Goal: Register for event/course

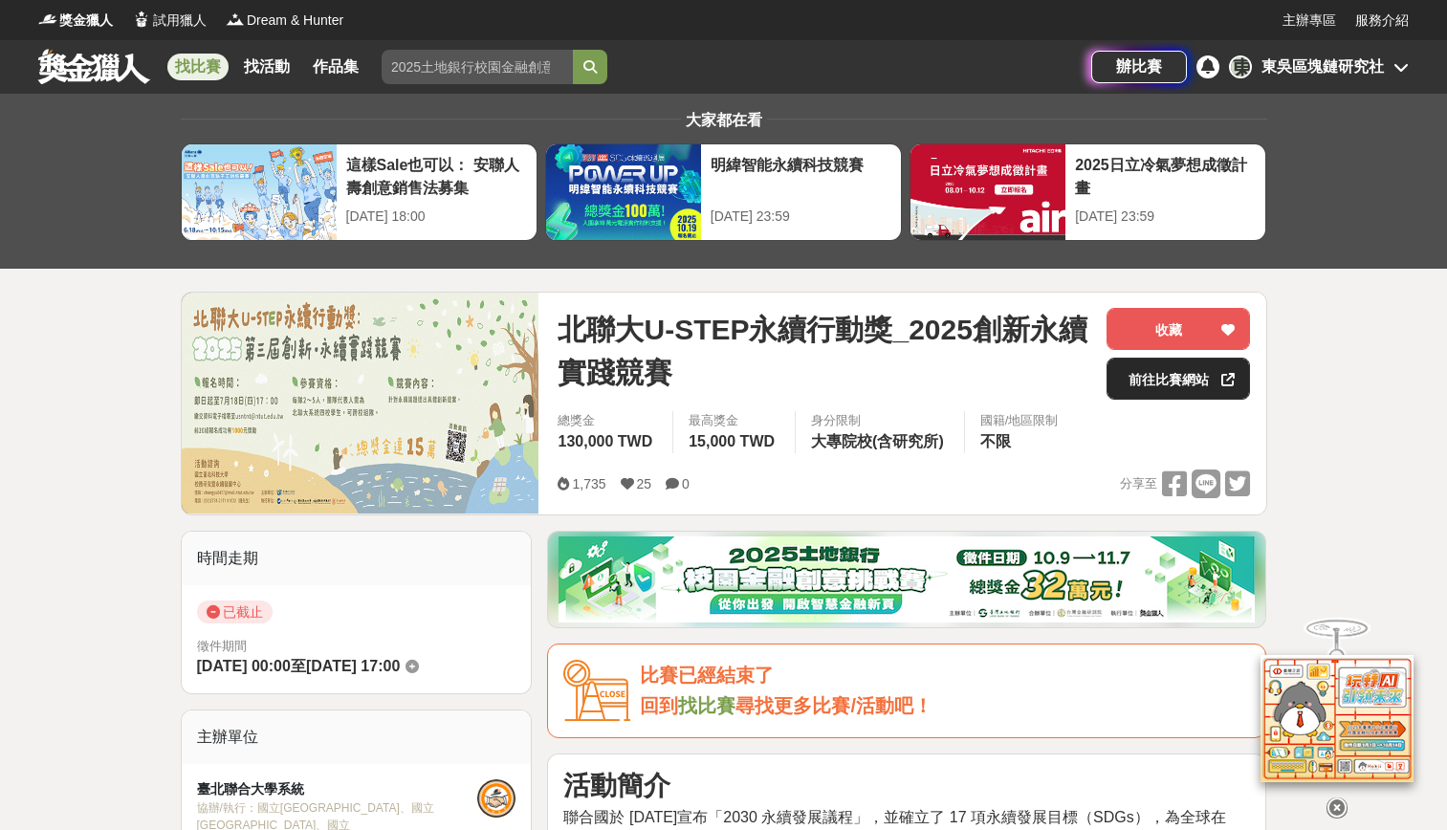
click at [1218, 373] on link "前往比賽網站" at bounding box center [1178, 379] width 143 height 42
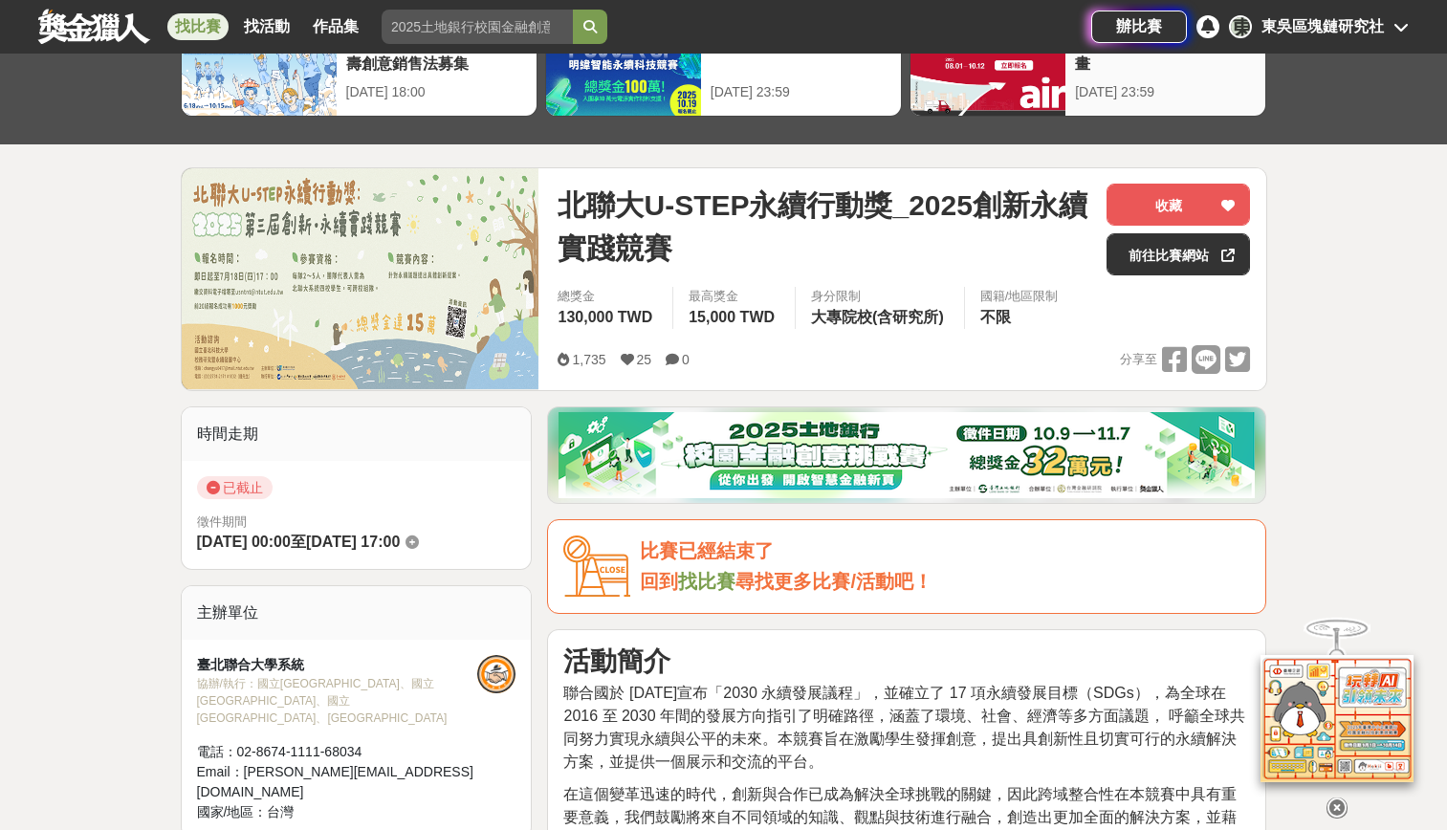
scroll to position [383, 0]
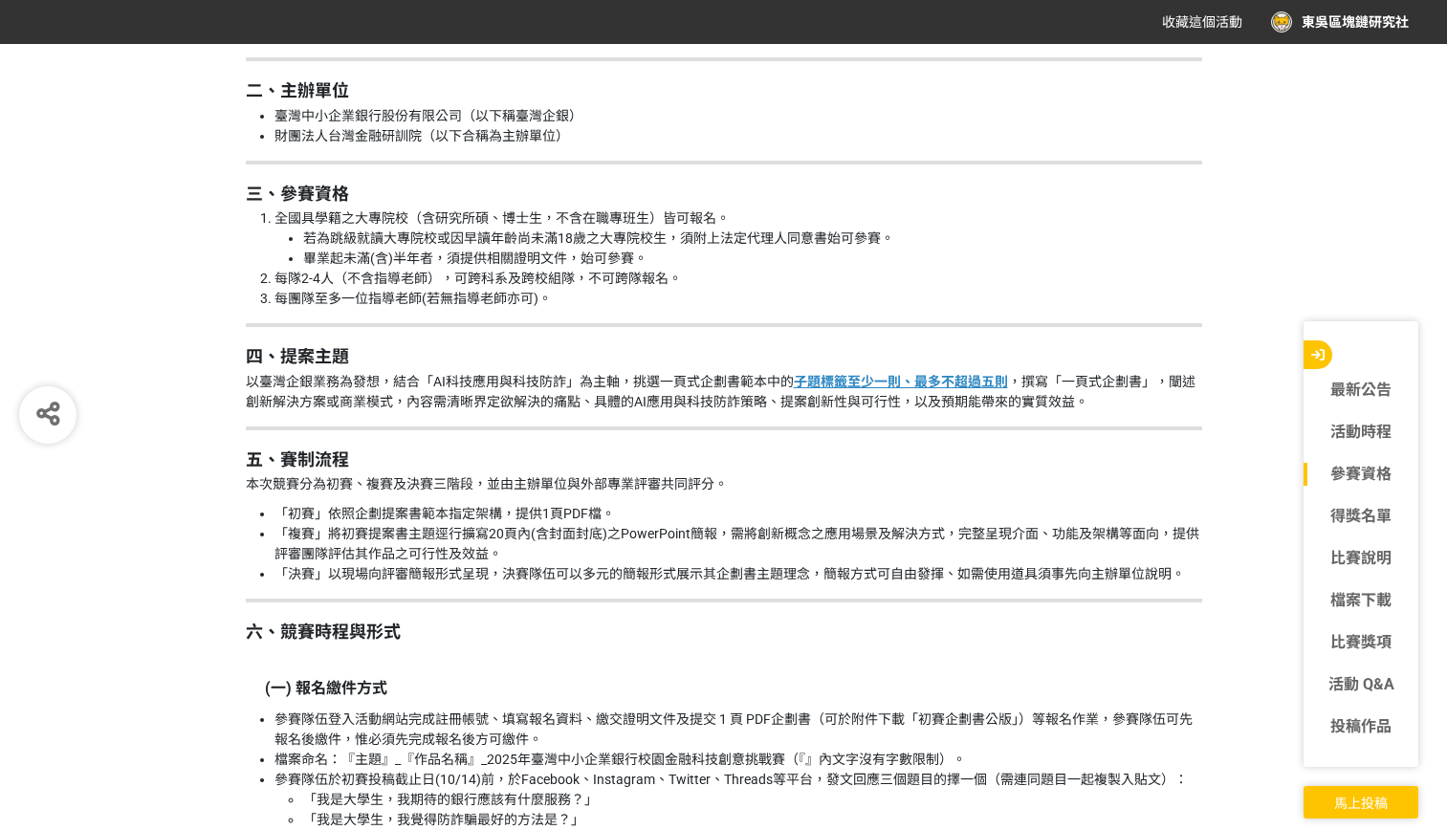
scroll to position [1260, 0]
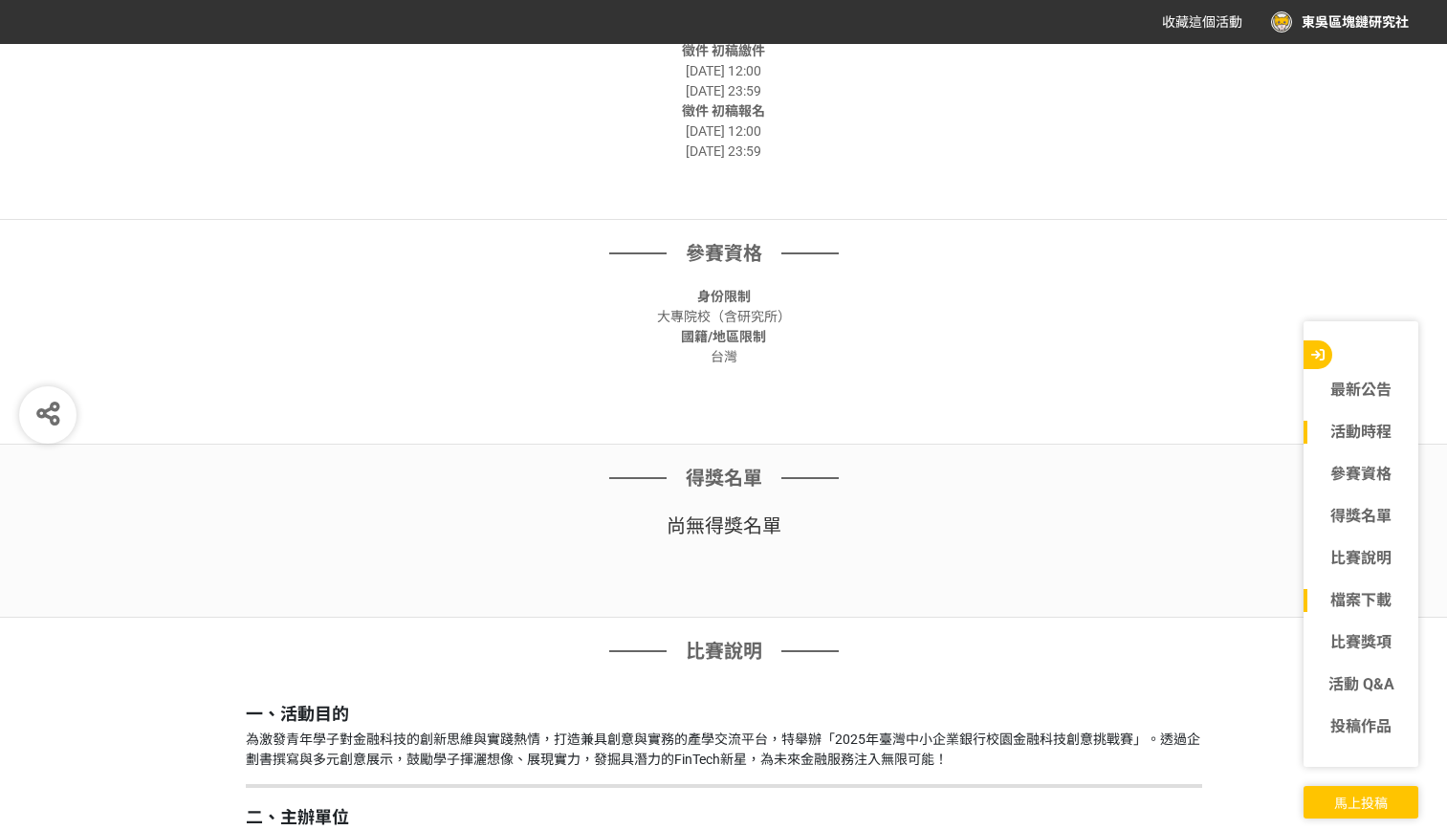
click at [1396, 591] on link "檔案下載" at bounding box center [1361, 600] width 115 height 23
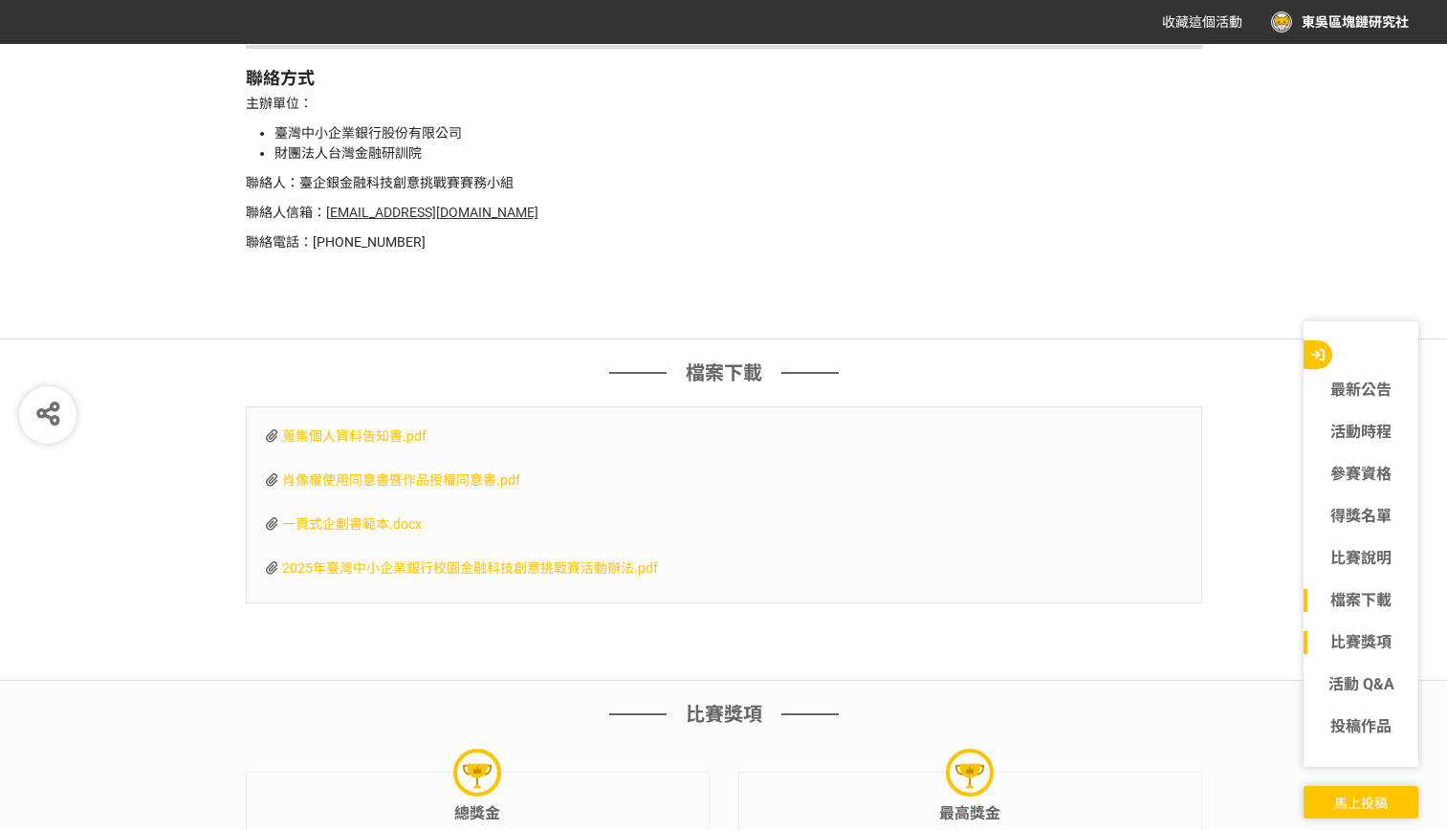
scroll to position [5701, 0]
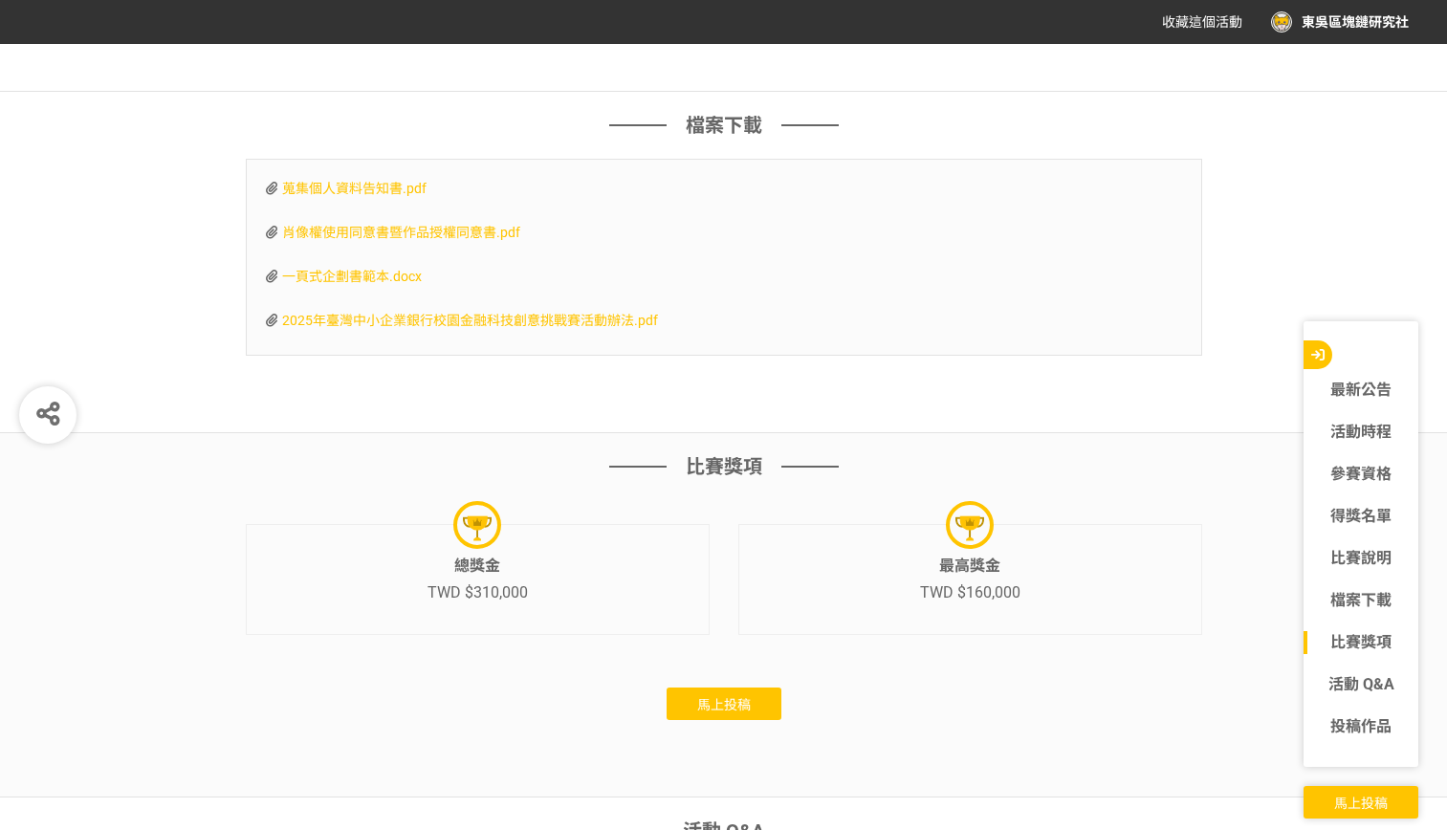
click at [375, 276] on span "一頁式企劃書範本.docx" at bounding box center [352, 276] width 140 height 15
click at [514, 106] on div "檔案下載 蒐集個人資料告知書.pdf 肖像權使用同意書暨作品授權同意書.pdf 一頁式企劃書範本.docx [DATE]臺灣中小企業銀行校園金融科技創意挑戰賽…" at bounding box center [723, 263] width 1447 height 342
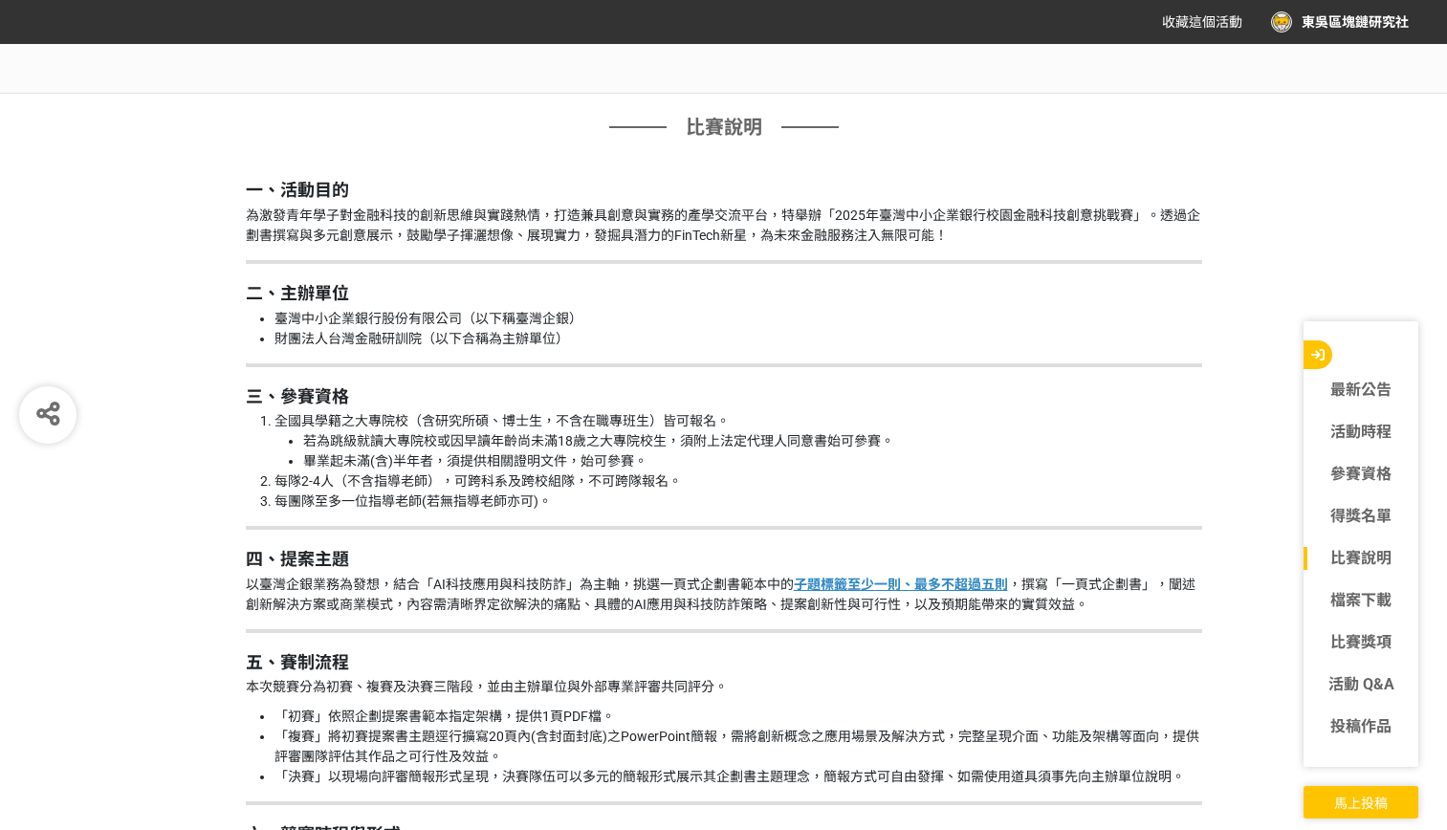
scroll to position [1818, 0]
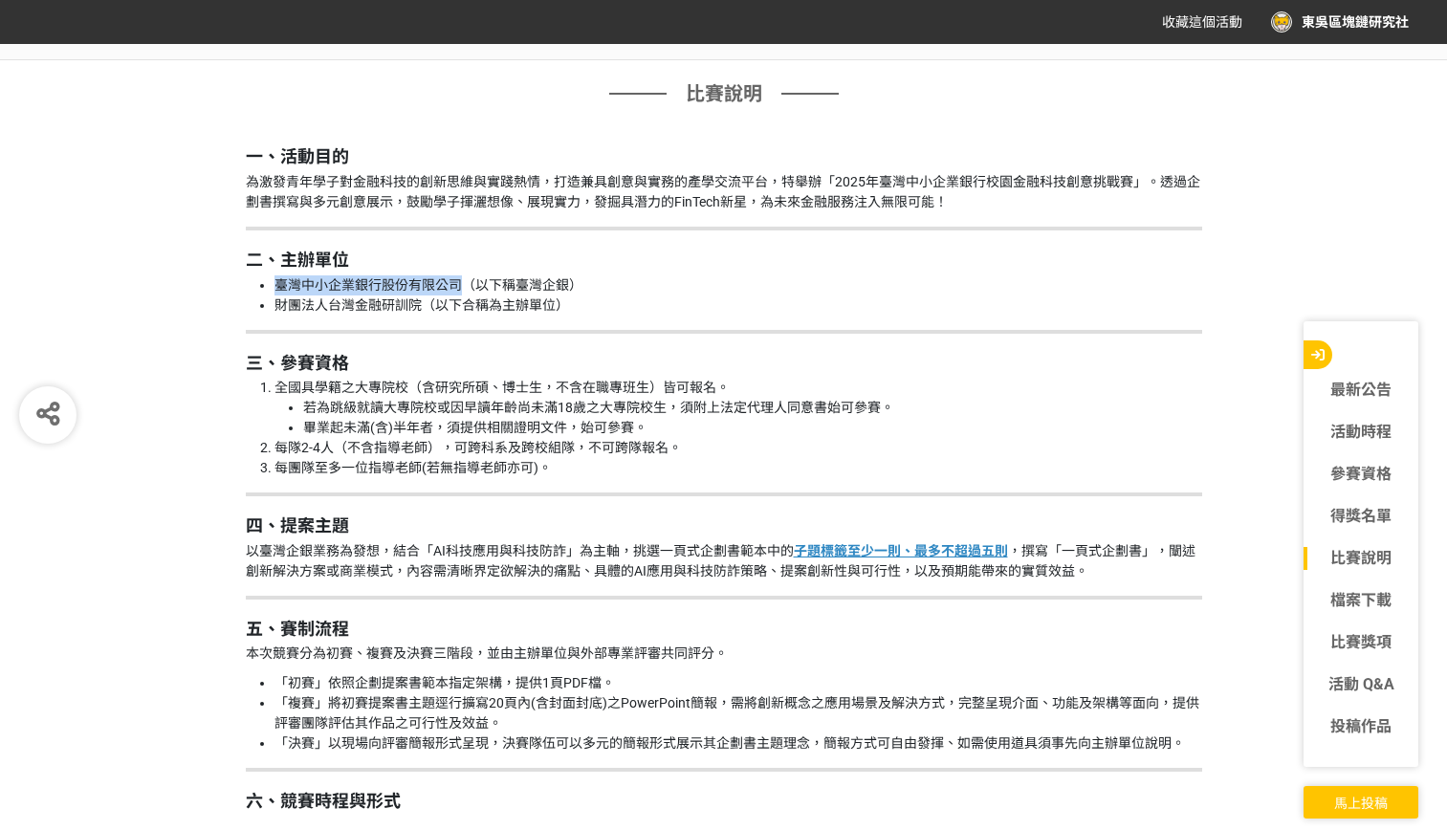
drag, startPoint x: 278, startPoint y: 285, endPoint x: 459, endPoint y: 286, distance: 180.8
click at [459, 286] on li "臺灣中小企業銀行股份有限公司（以下稱臺灣企銀）" at bounding box center [739, 286] width 928 height 20
copy li "臺灣中小企業銀行股份有限公司"
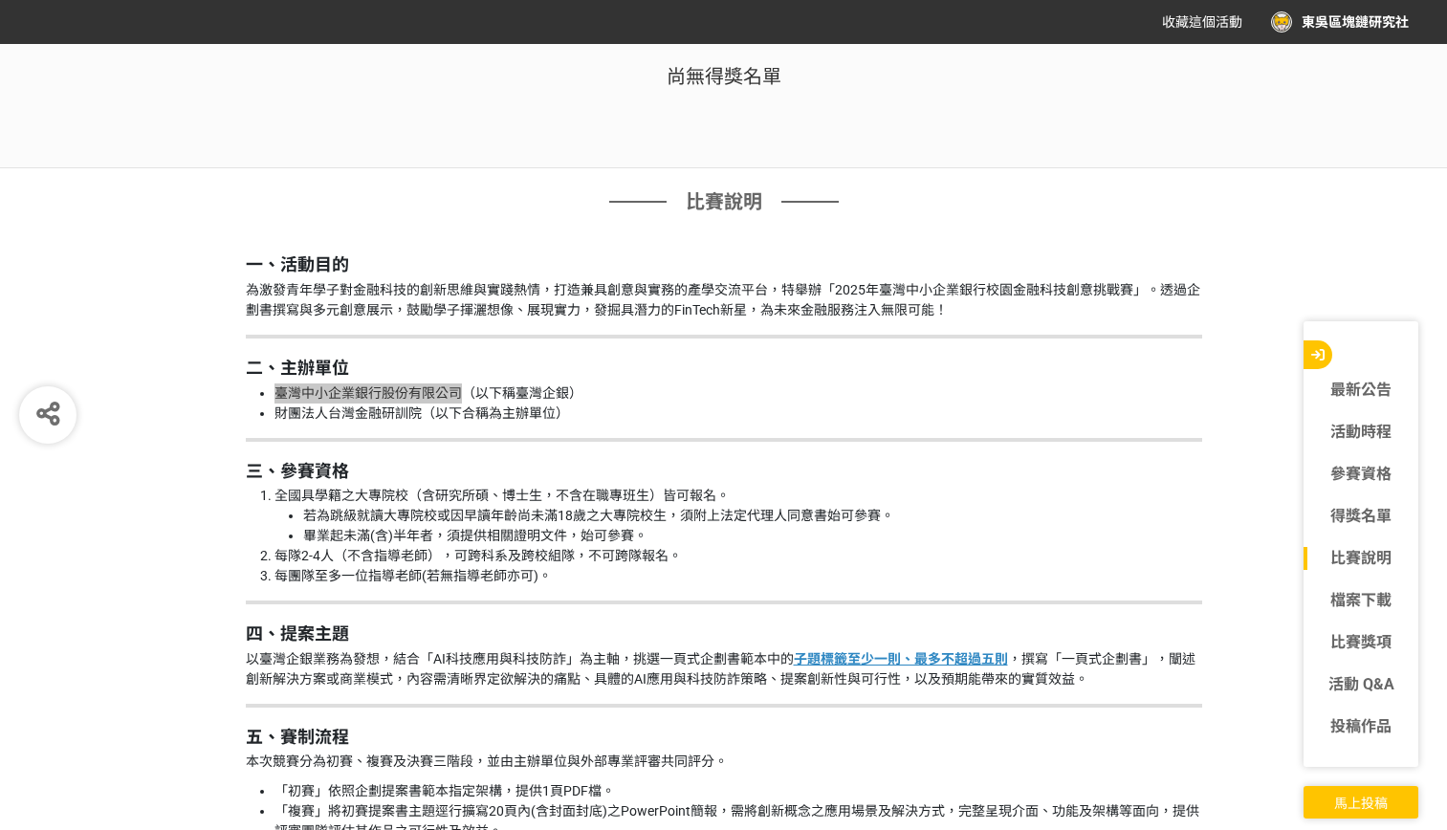
scroll to position [1722, 0]
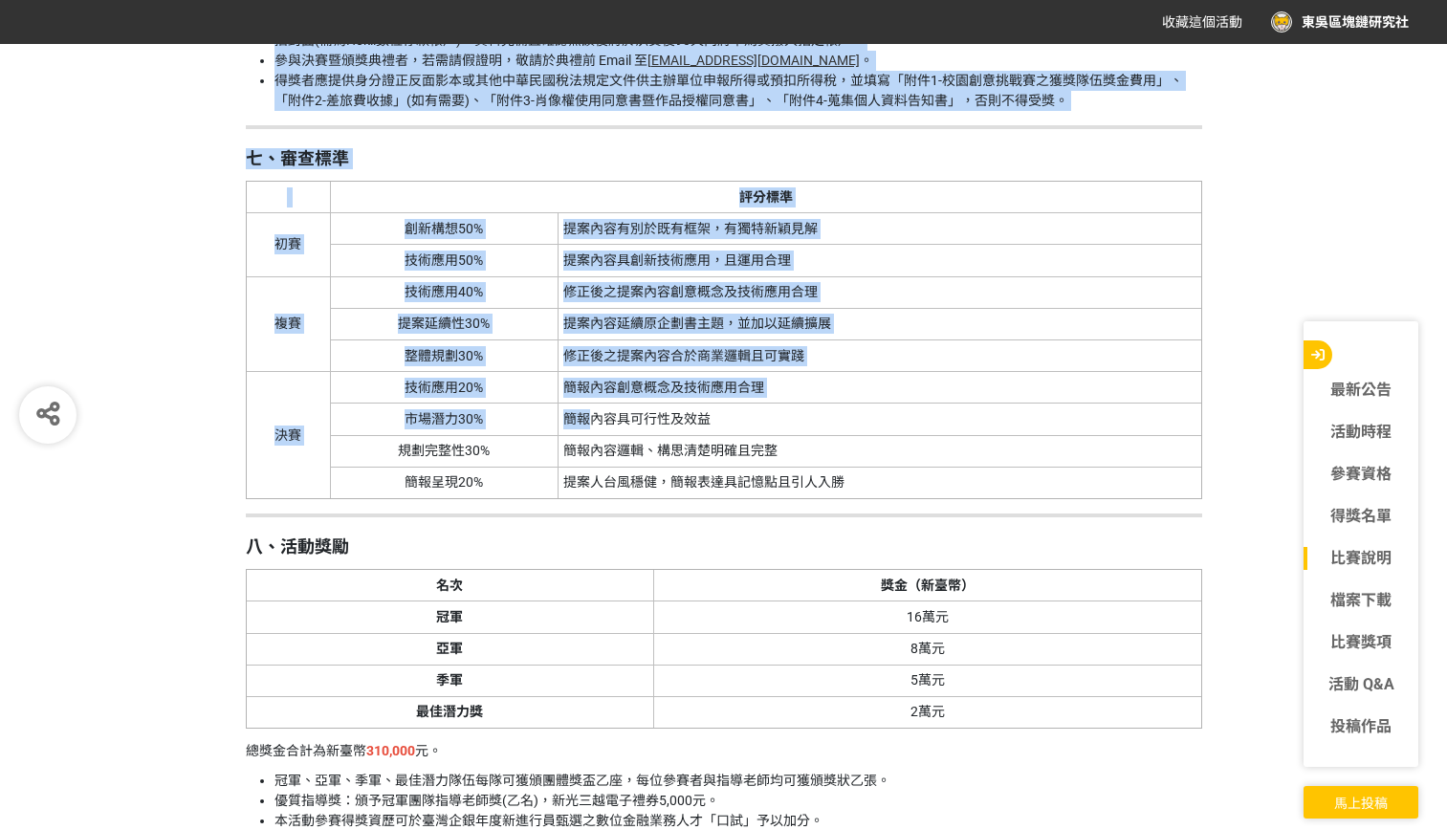
scroll to position [3922, 0]
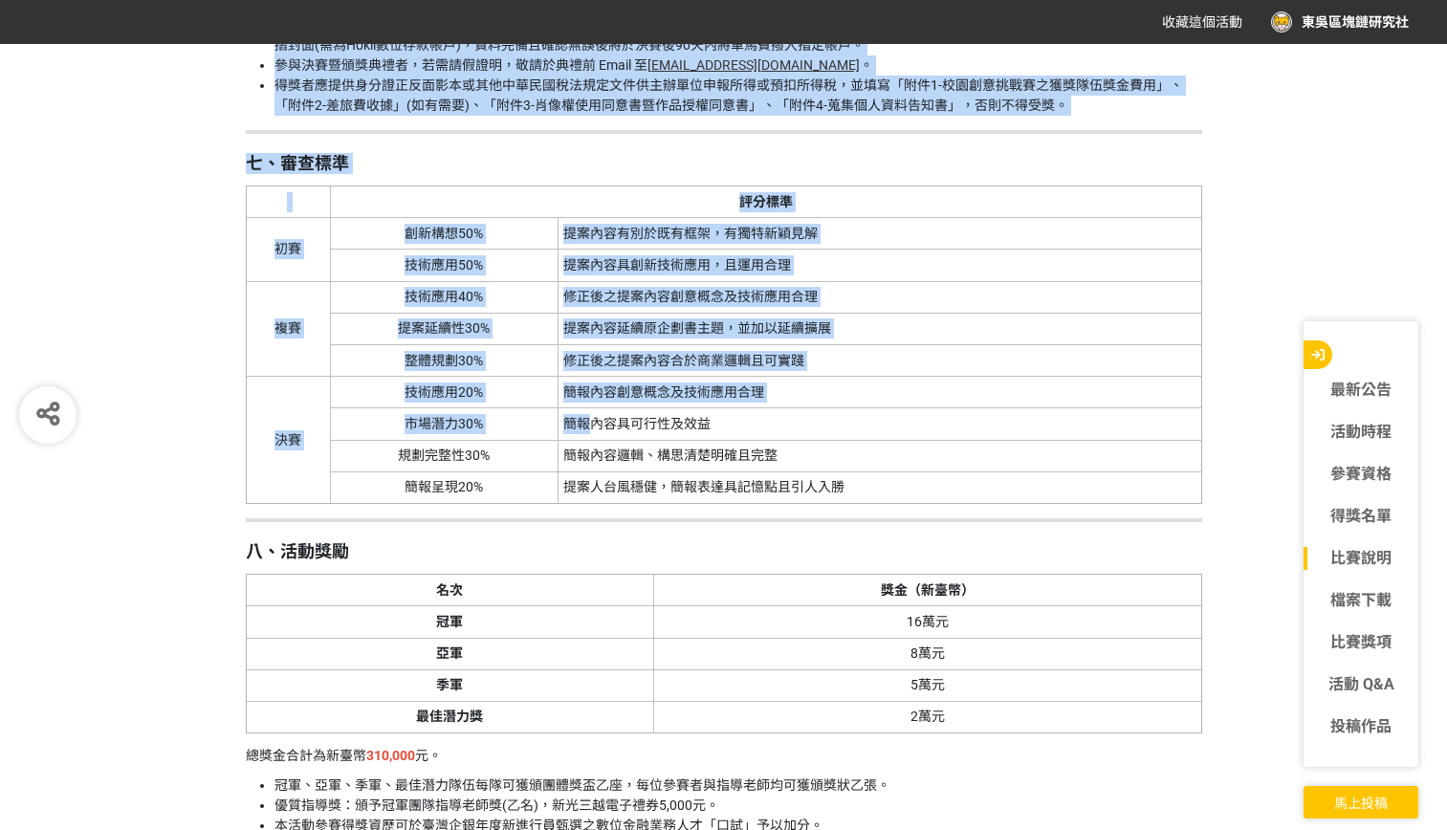
drag, startPoint x: 235, startPoint y: 250, endPoint x: 591, endPoint y: 430, distance: 398.7
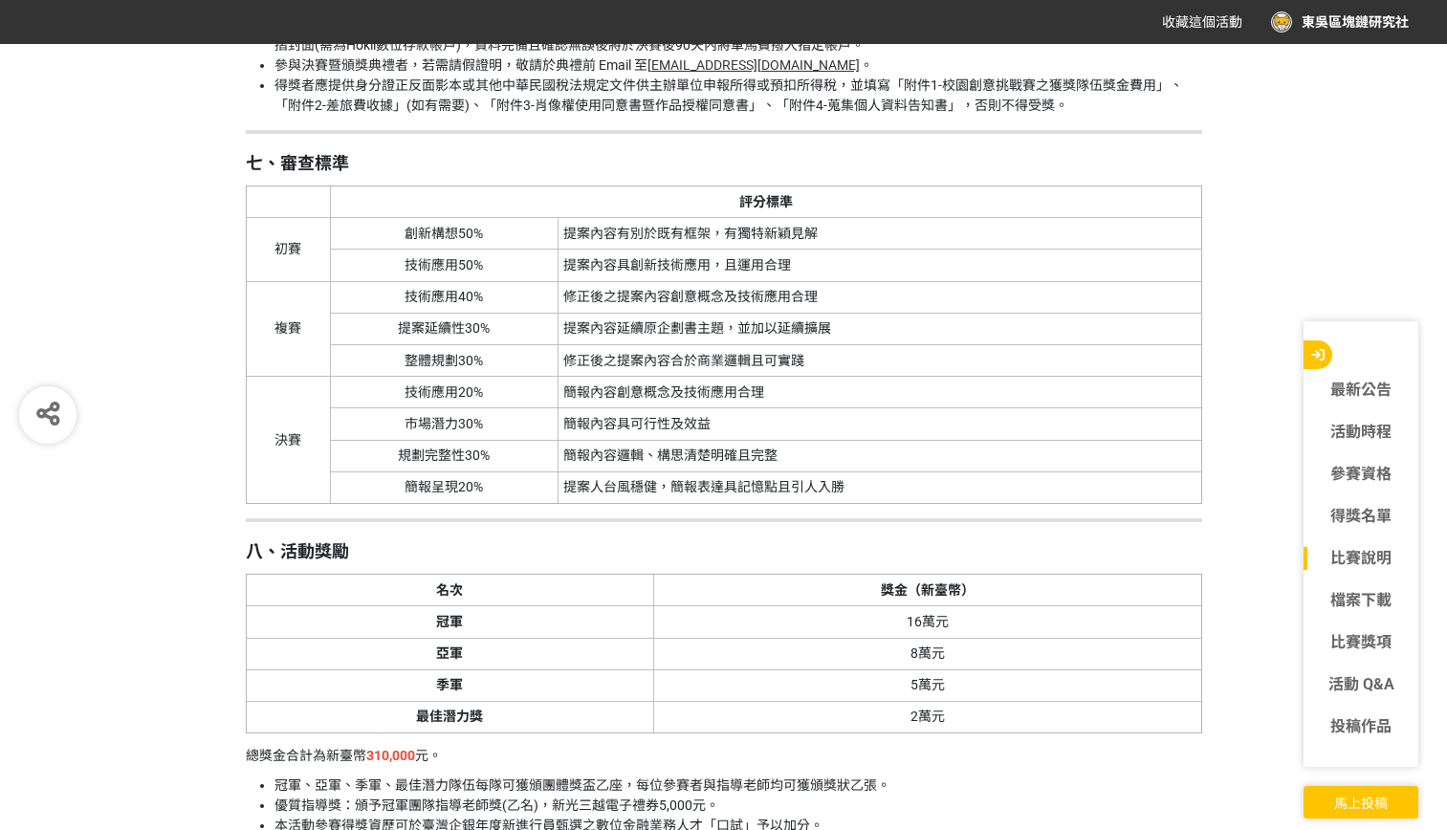
drag, startPoint x: 591, startPoint y: 430, endPoint x: 482, endPoint y: 535, distance: 151.5
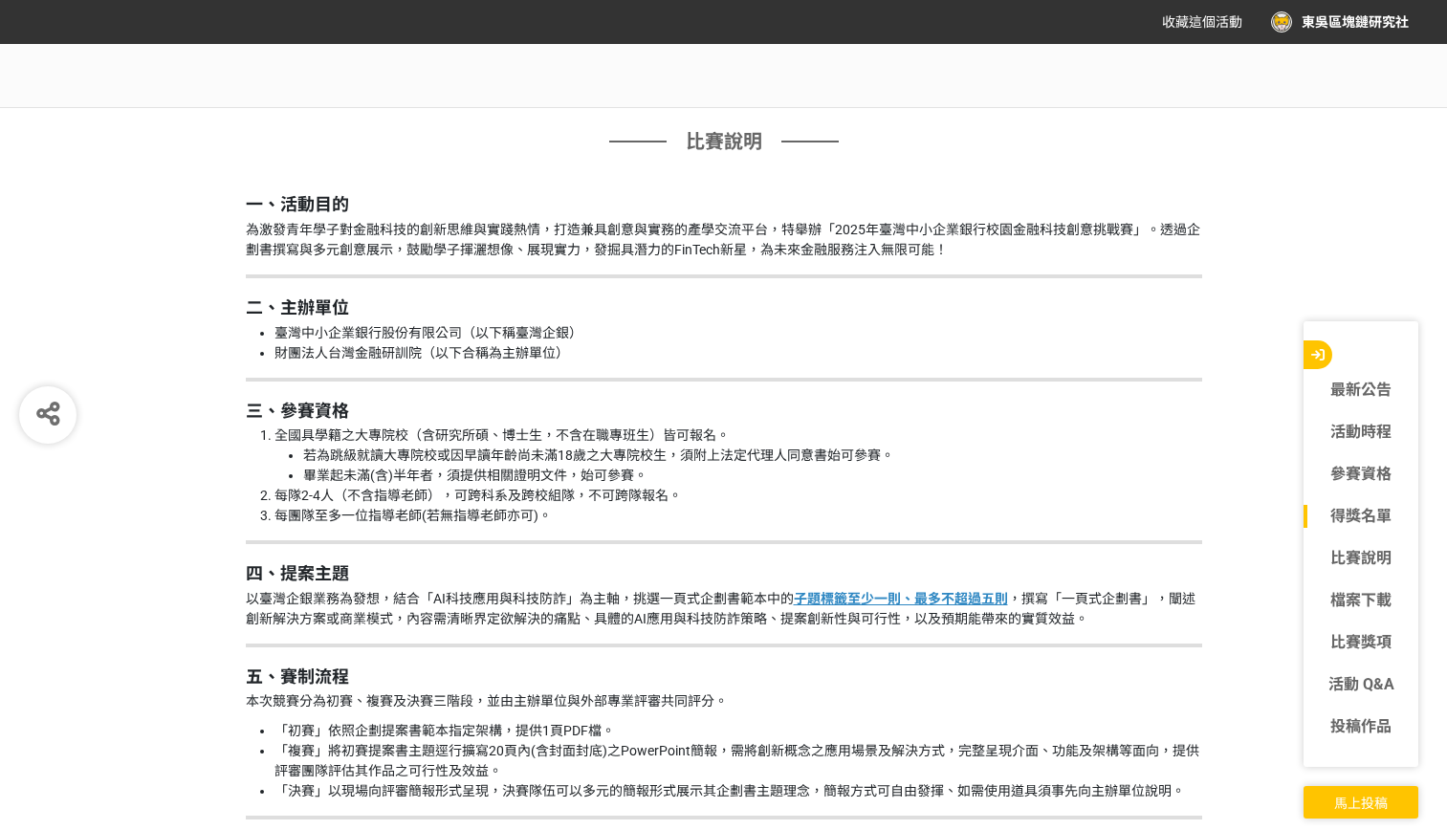
scroll to position [1818, 0]
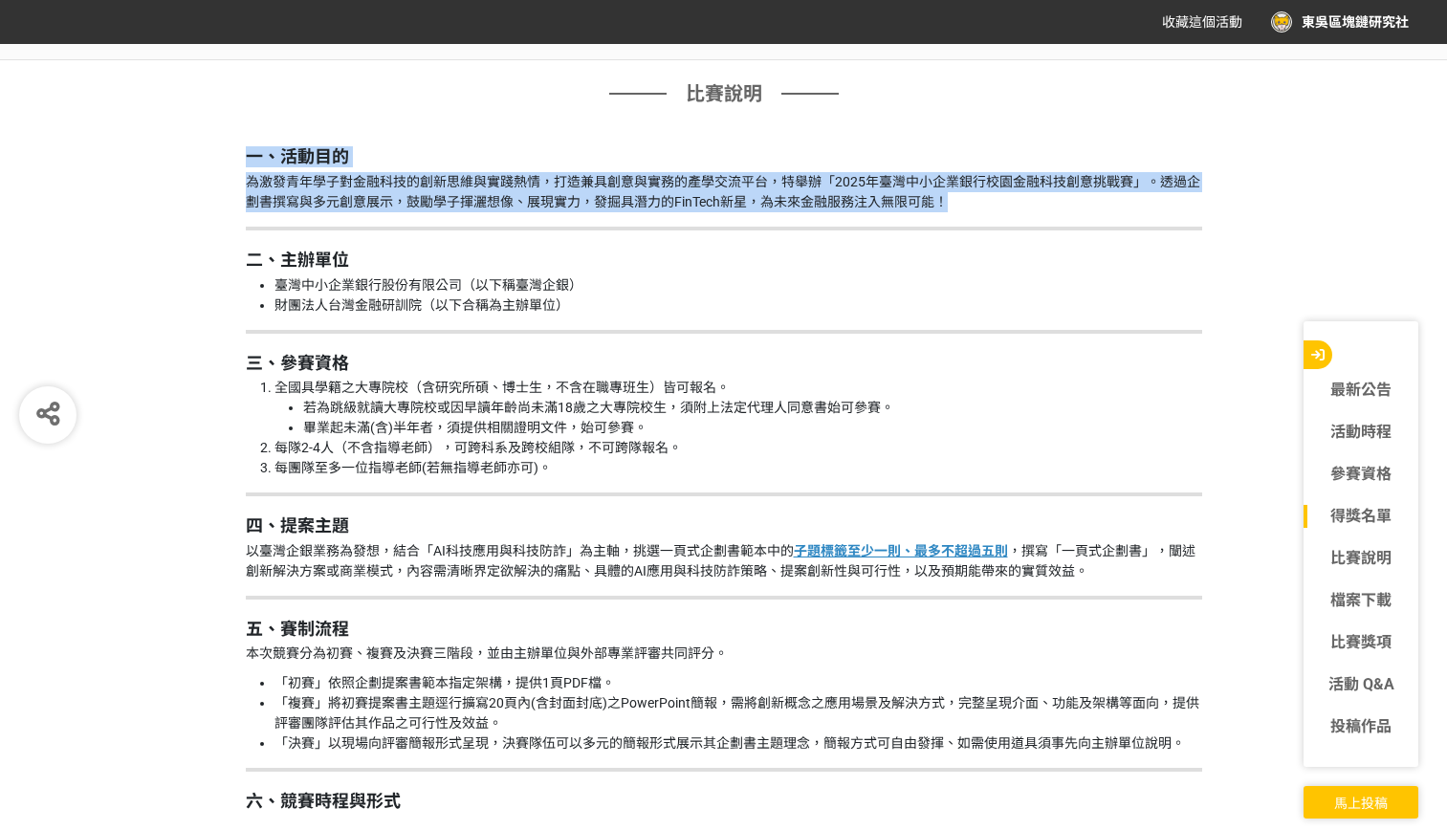
drag, startPoint x: 961, startPoint y: 211, endPoint x: 194, endPoint y: 152, distance: 769.5
copy div "一、活動目的 為激發青年學子對金融科技的創新思維與實踐熱情，打造兼具創意與實務的產學交流平台，特舉辦「[DATE]臺灣中小企業銀行校園金融科技創意挑戰賽」。透…"
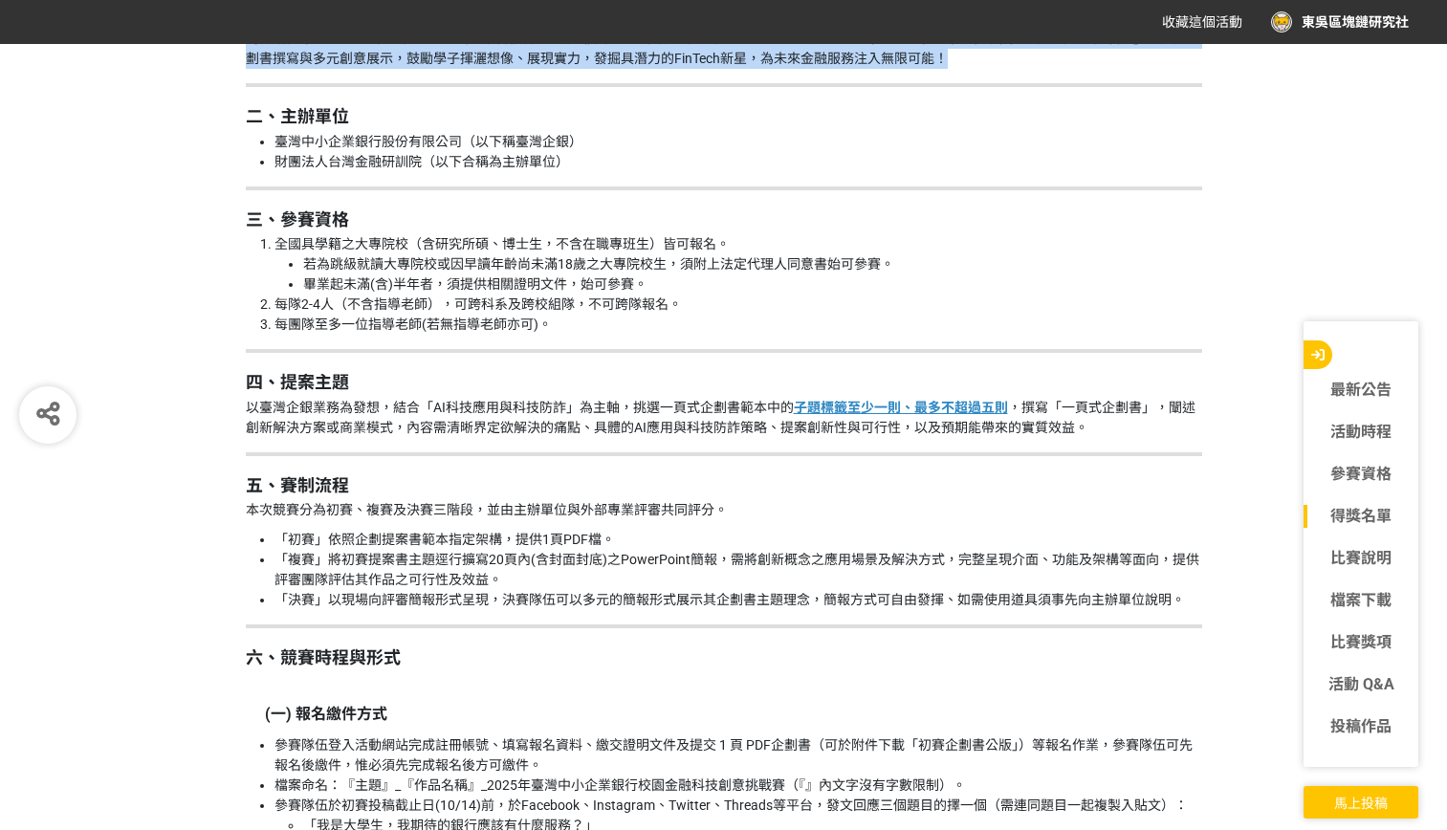
scroll to position [2009, 0]
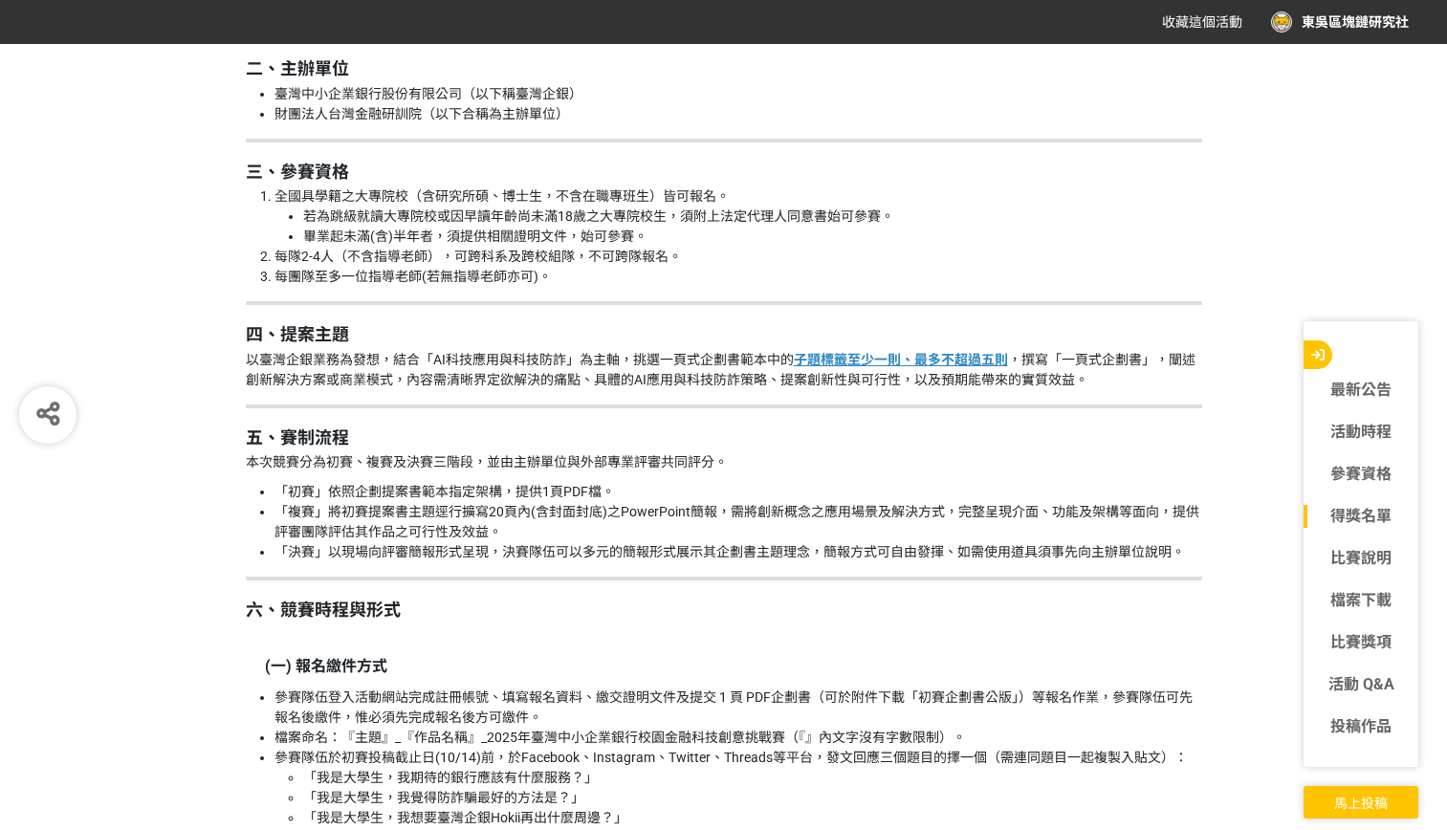
click at [376, 262] on li "每隊2-4人（不含指導老師），可跨科系及跨校組隊，不可跨隊報名。" at bounding box center [739, 257] width 928 height 20
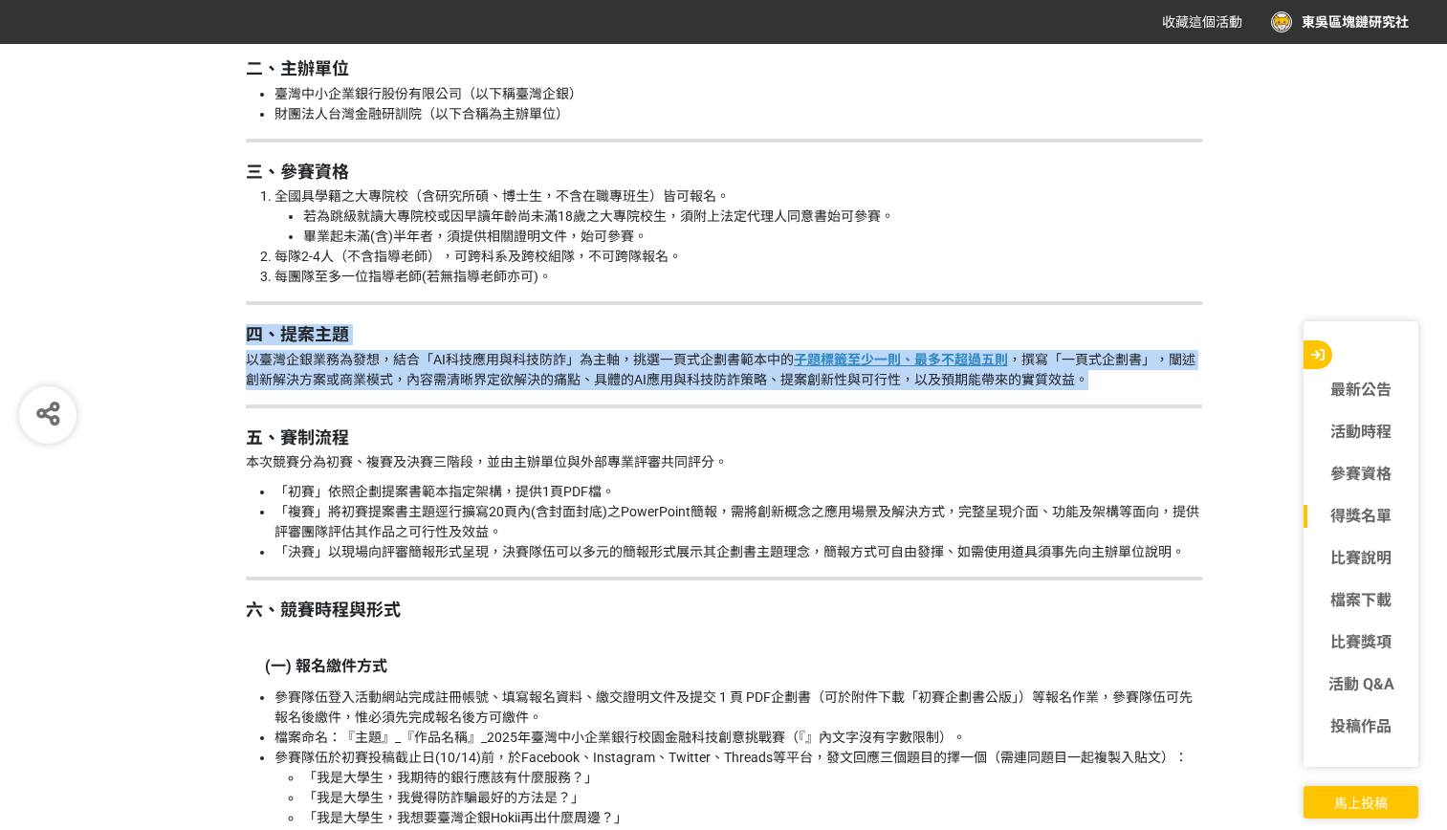
drag, startPoint x: 232, startPoint y: 331, endPoint x: 1082, endPoint y: 384, distance: 851.1
copy div "四、提案主題 以臺灣企銀業務為發想，結合「AI科技應用與科技防詐」為主軸，挑選一頁式企劃書範本中的 子題標籤至少一則、最多不超過五則 ，撰寫「一頁式企劃書」，…"
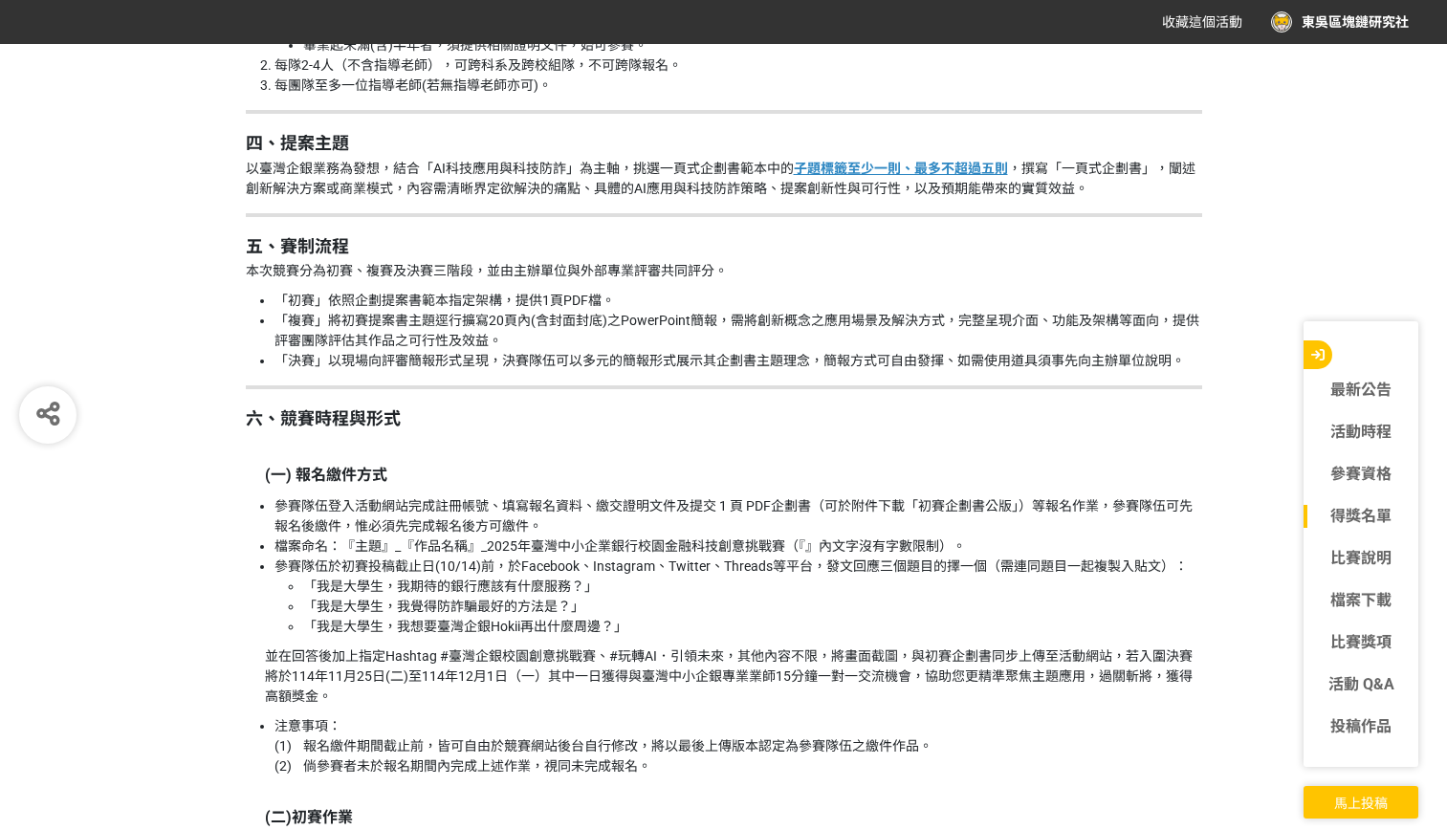
click at [514, 409] on h2 "六、競賽時程與形式" at bounding box center [724, 418] width 957 height 21
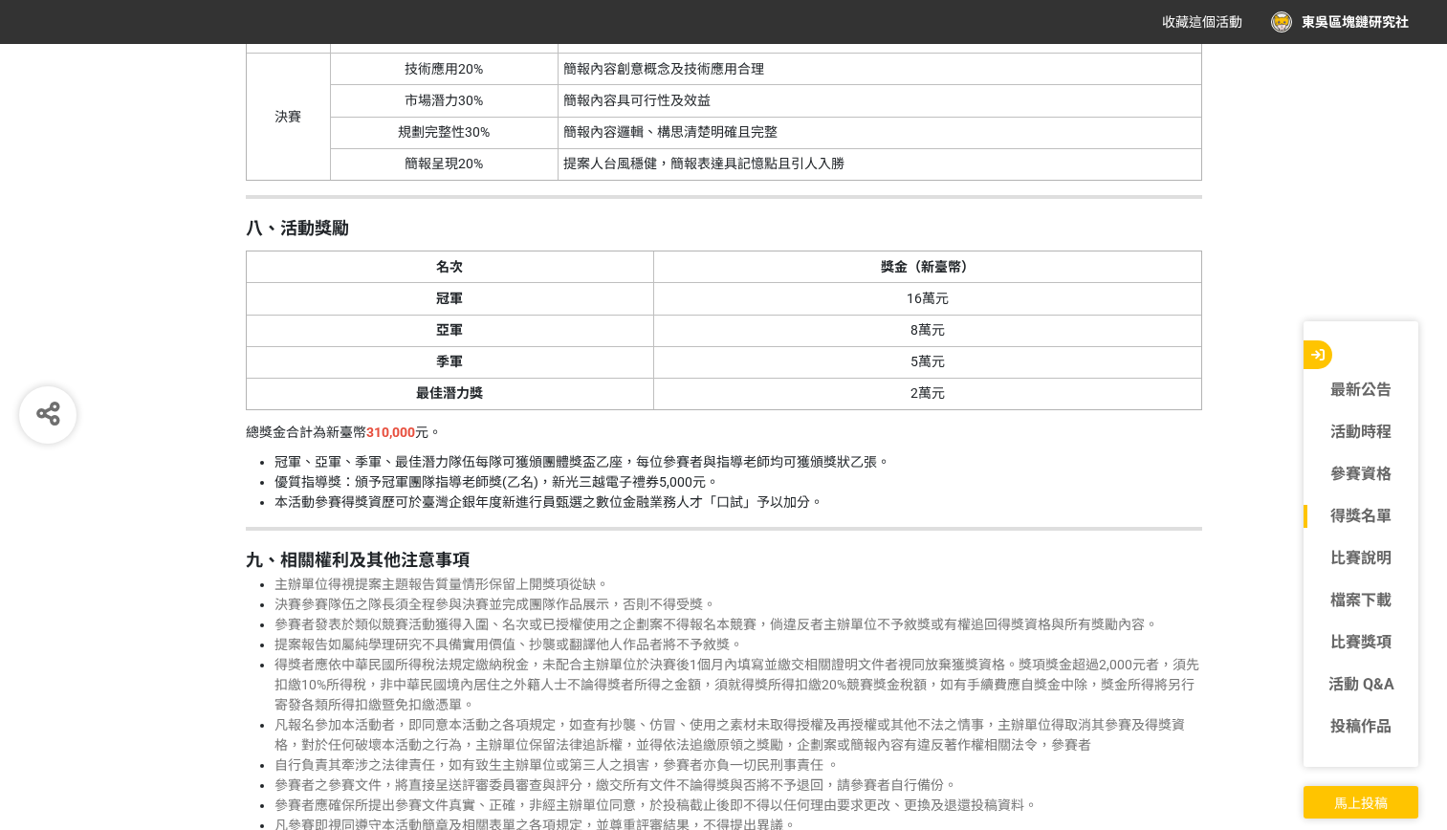
scroll to position [4292, 0]
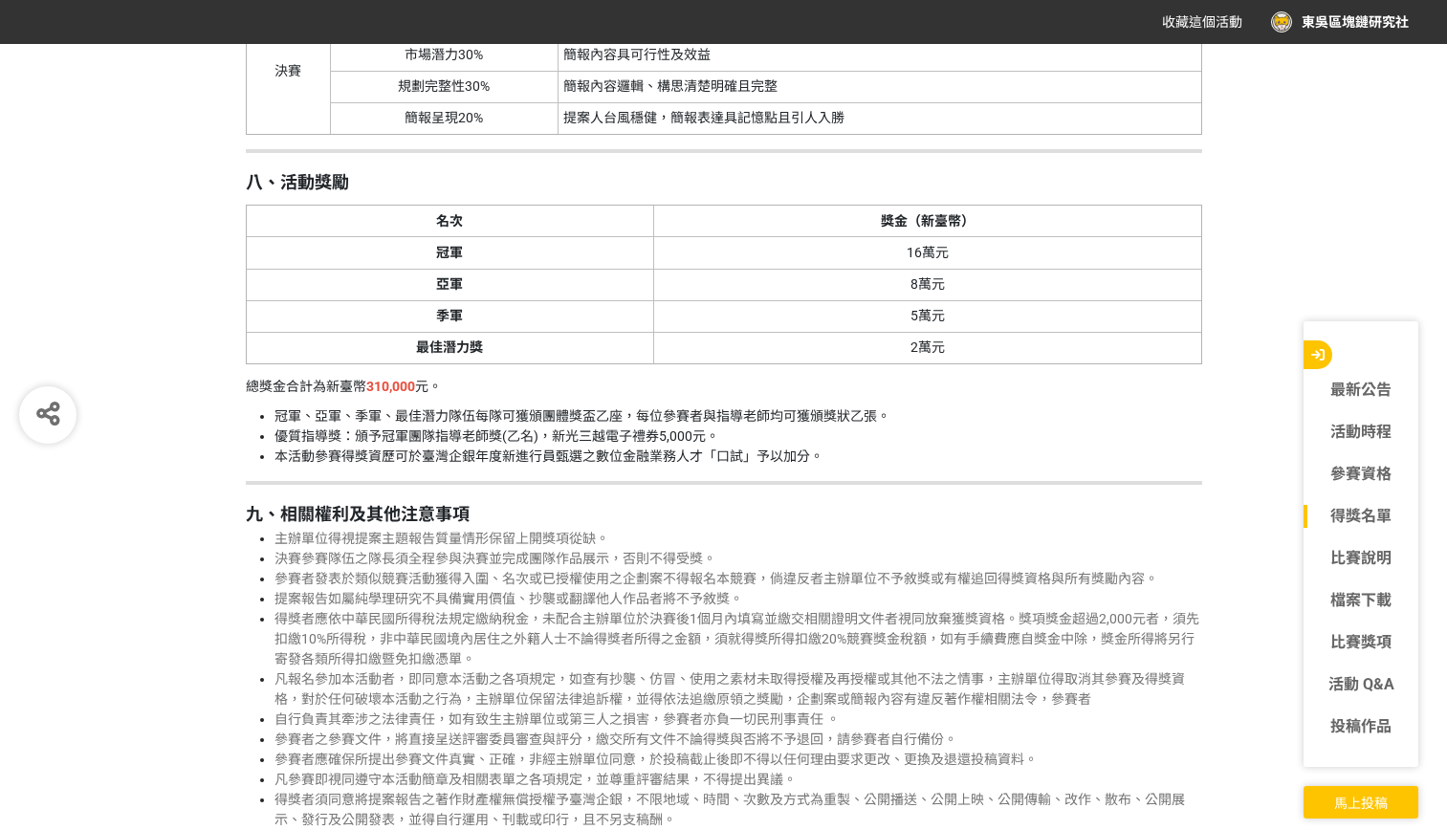
click at [1335, 797] on span "馬上投稿" at bounding box center [1362, 803] width 54 height 15
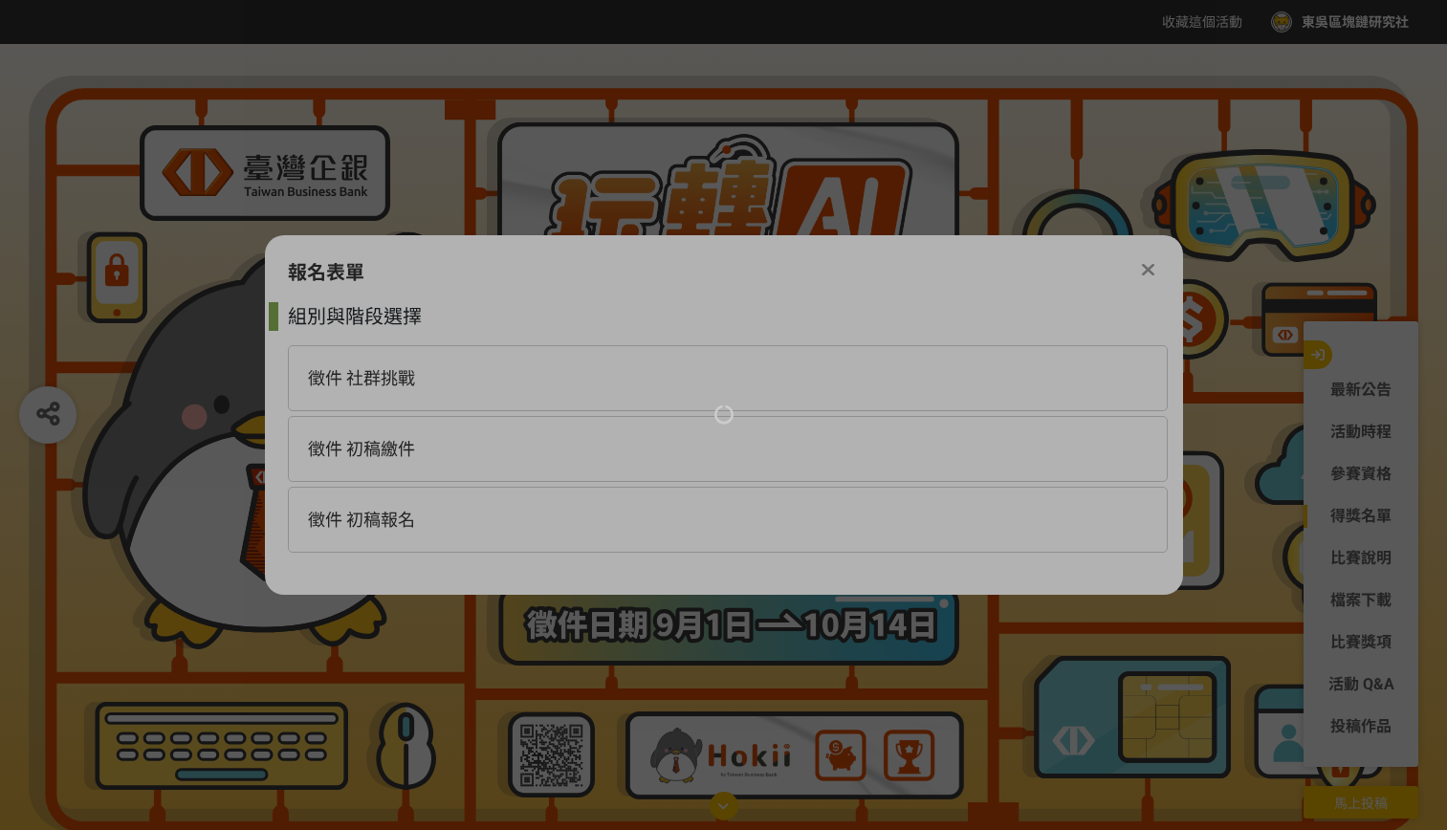
scroll to position [0, 0]
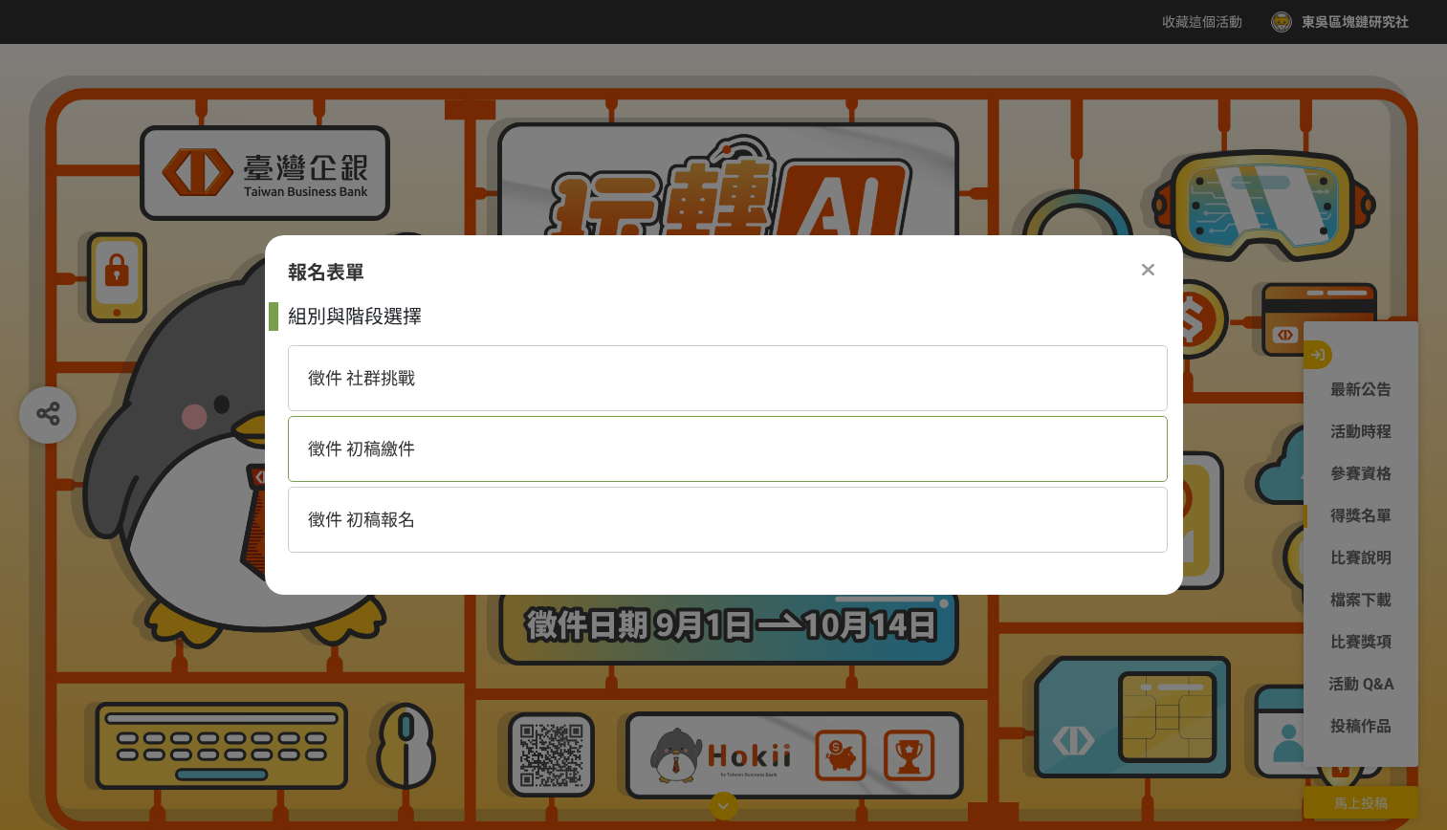
click at [557, 465] on div "徵件 初稿繳件" at bounding box center [728, 449] width 880 height 66
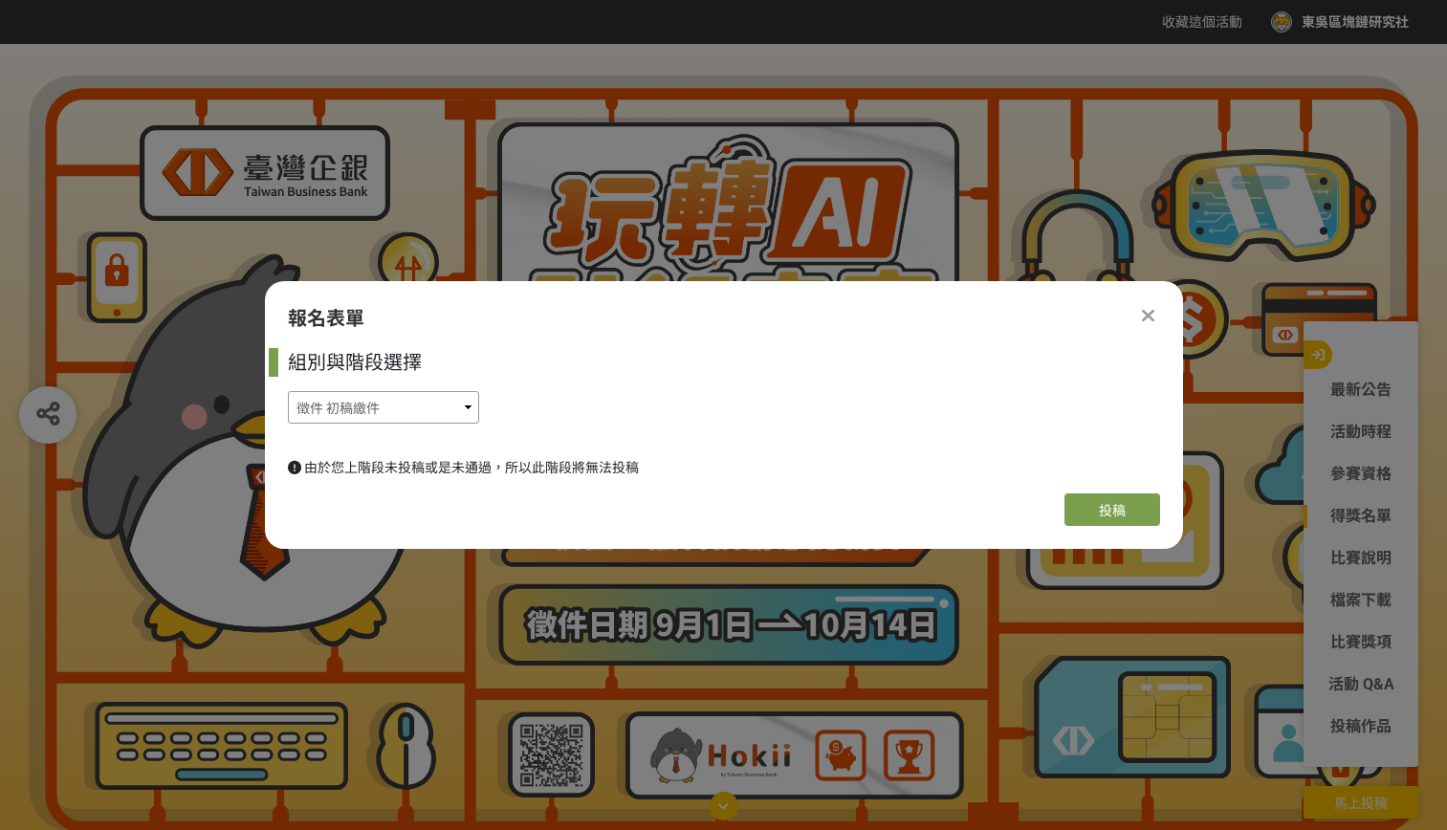
click at [376, 416] on select "徵件 社群挑戰 徵件 初稿繳件 徵件 初稿報名" at bounding box center [383, 407] width 191 height 33
click at [483, 418] on div "徵件 社群挑戰 徵件 初稿繳件 徵件 初稿報名" at bounding box center [728, 407] width 880 height 33
click at [439, 399] on select "徵件 社群挑戰 徵件 初稿繳件 徵件 初稿報名" at bounding box center [383, 407] width 191 height 33
click at [288, 391] on select "徵件 社群挑戰 徵件 初稿繳件 徵件 初稿報名" at bounding box center [383, 407] width 191 height 33
click at [430, 403] on select "徵件 社群挑戰 徵件 初稿繳件 徵件 初稿報名" at bounding box center [383, 407] width 191 height 33
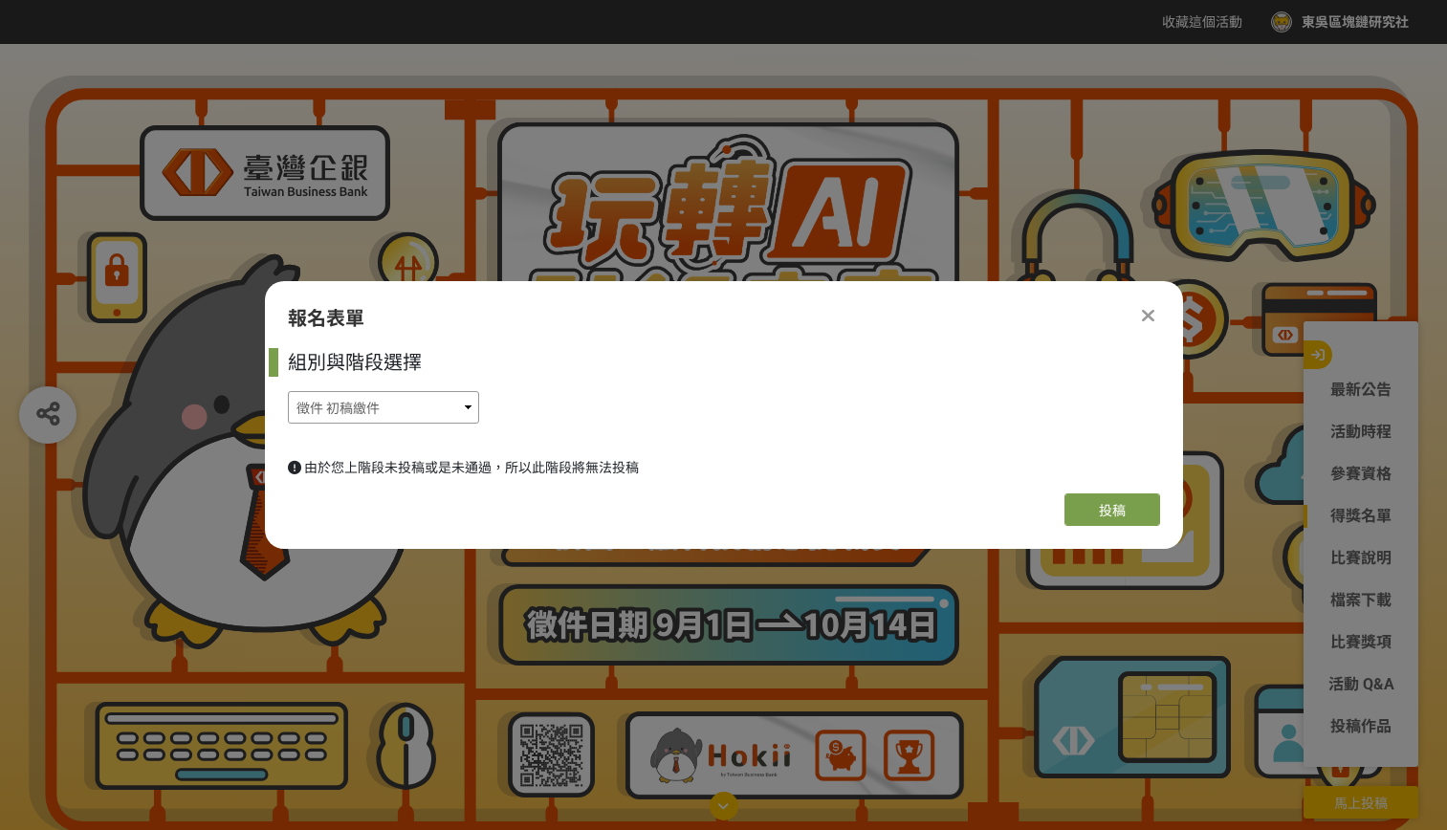
click at [288, 391] on select "徵件 社群挑戰 徵件 初稿繳件 徵件 初稿報名" at bounding box center [383, 407] width 191 height 33
click at [420, 411] on select "徵件 社群挑戰 徵件 初稿繳件 徵件 初稿報名" at bounding box center [383, 407] width 191 height 33
select select "185368:185625"
click at [288, 391] on select "徵件 社群挑戰 徵件 初稿繳件 徵件 初稿報名" at bounding box center [383, 407] width 191 height 33
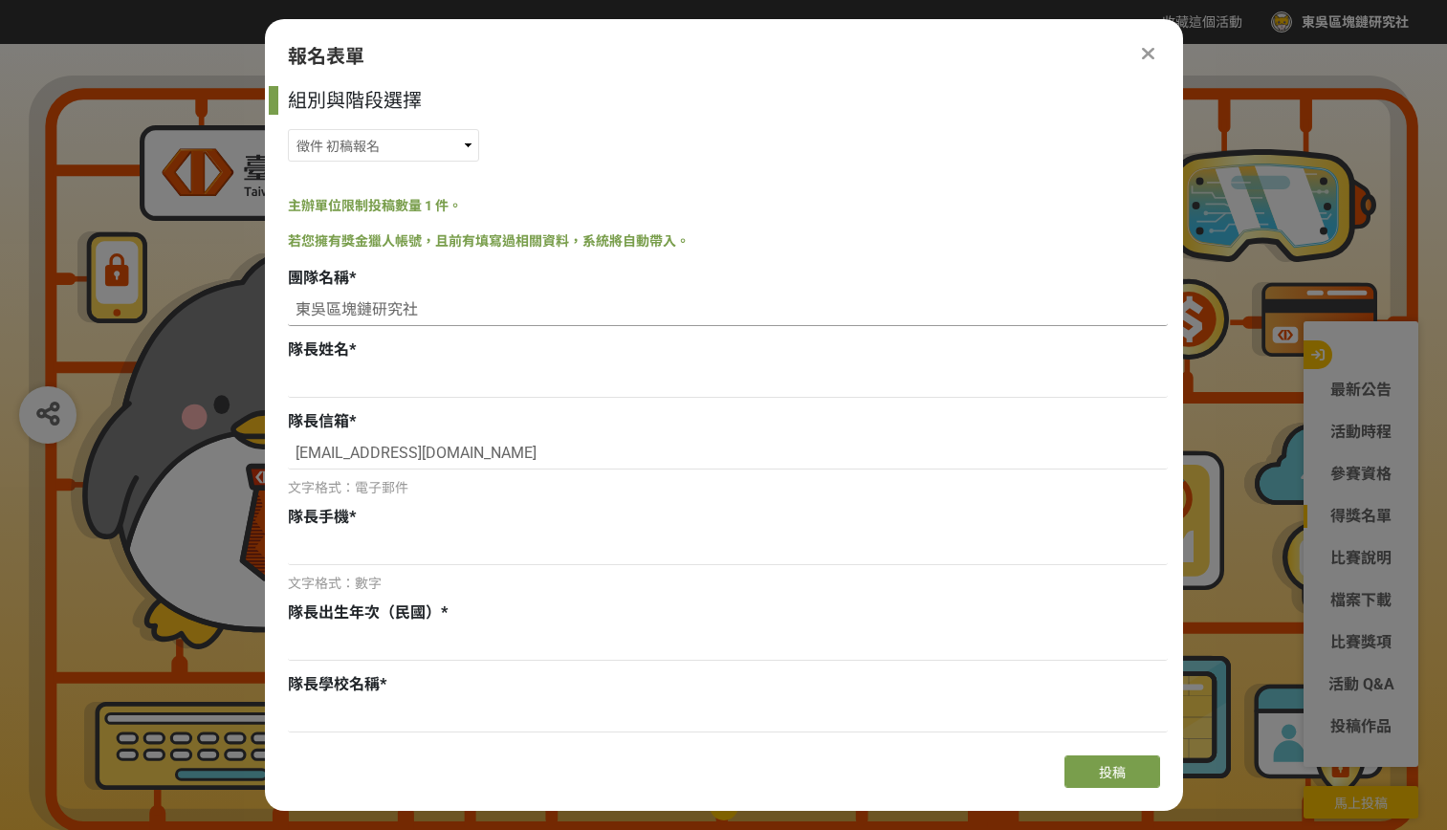
click at [481, 314] on input "東吳區塊鏈研究社" at bounding box center [728, 310] width 880 height 33
click at [729, 196] on div "主辦單位限制投稿數量 1 件。" at bounding box center [728, 206] width 880 height 20
click at [329, 645] on input at bounding box center [728, 645] width 880 height 33
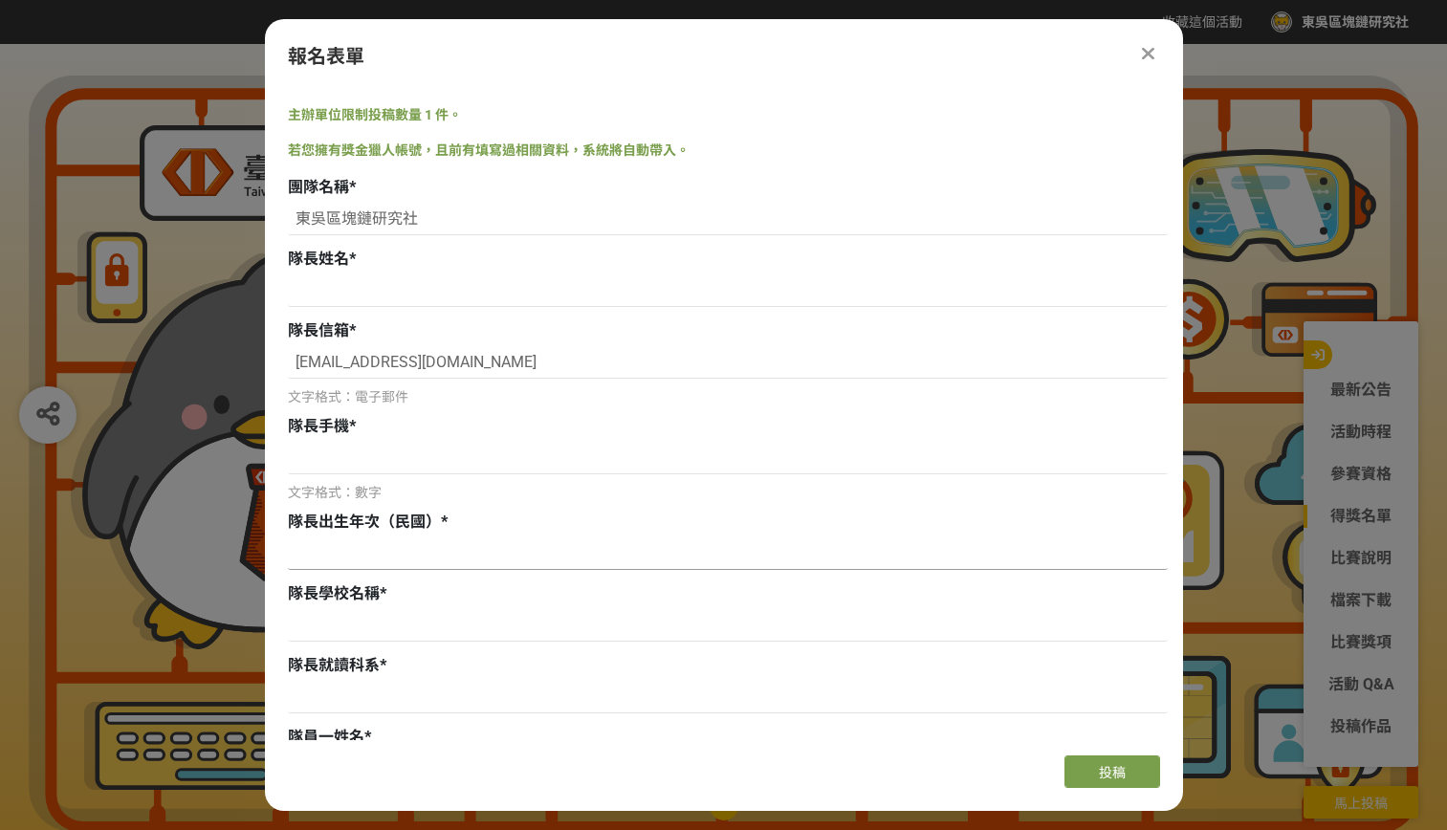
scroll to position [287, 0]
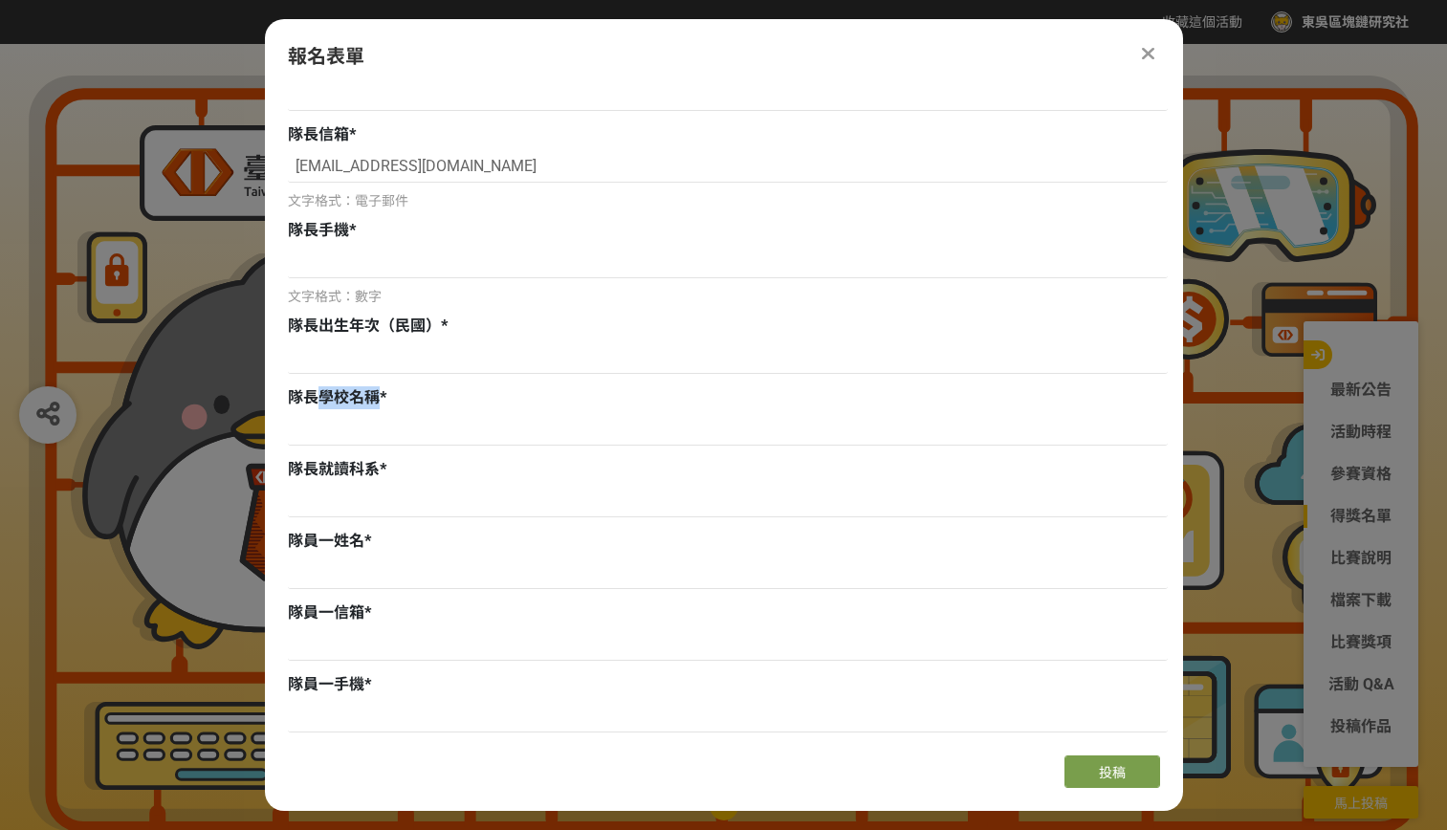
drag, startPoint x: 380, startPoint y: 402, endPoint x: 321, endPoint y: 407, distance: 58.6
click at [321, 407] on div "隊長學校名稱 *" at bounding box center [728, 397] width 880 height 23
copy span "學校名稱"
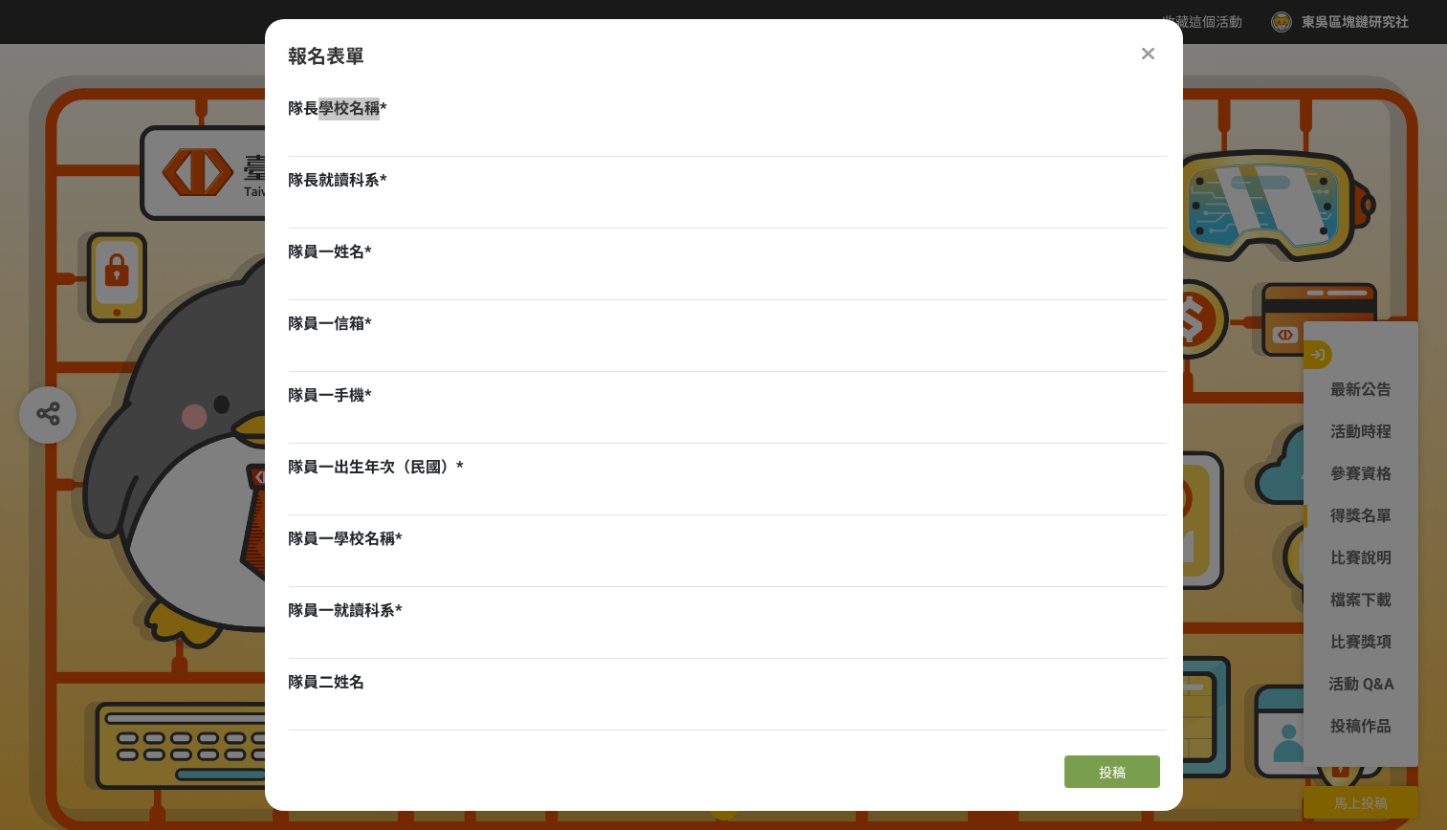
scroll to position [0, 0]
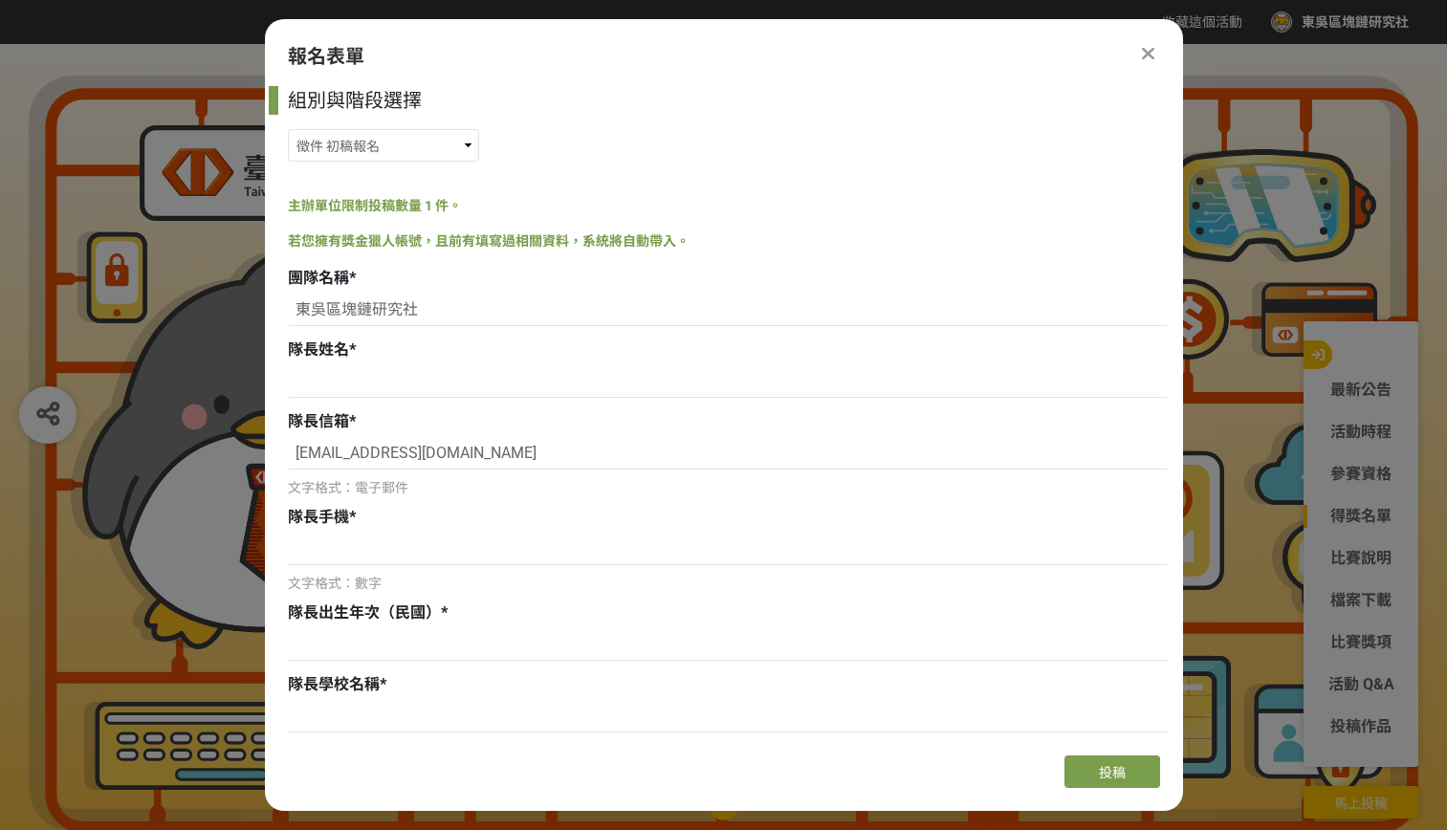
click at [453, 188] on div "組別與階段選擇 徵件 社群挑戰 徵件 初稿繳件 徵件 初稿報名 主辦單位限制投稿數量 1 件。 若您擁有獎金獵人帳號，且前有填寫過相關資料，系統將自動帶入。 …" at bounding box center [724, 413] width 918 height 654
click at [456, 311] on input "東吳區塊鏈研究社" at bounding box center [728, 310] width 880 height 33
click at [1147, 59] on icon at bounding box center [1148, 53] width 12 height 19
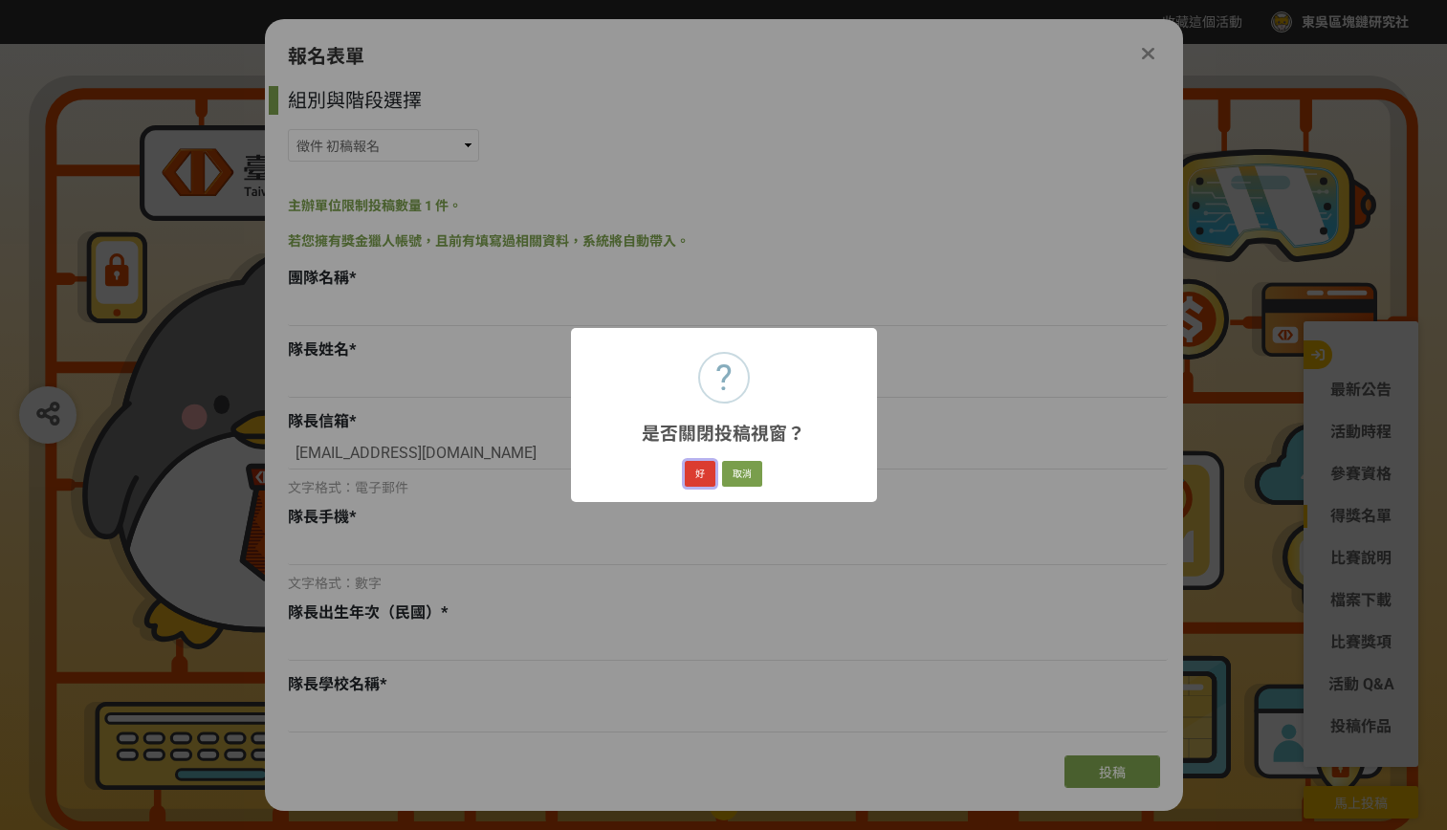
click at [695, 481] on button "好" at bounding box center [700, 474] width 31 height 27
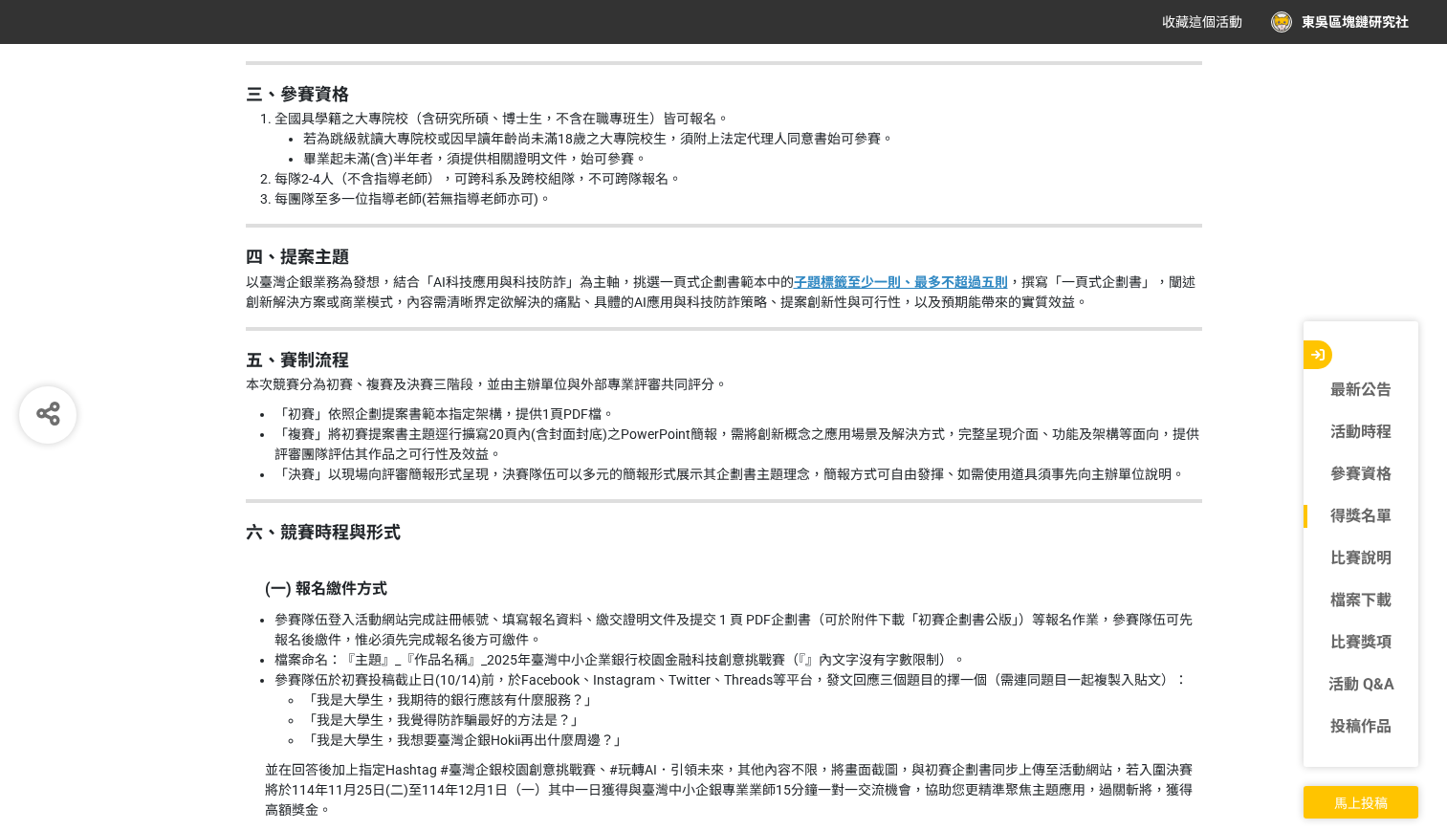
scroll to position [2141, 0]
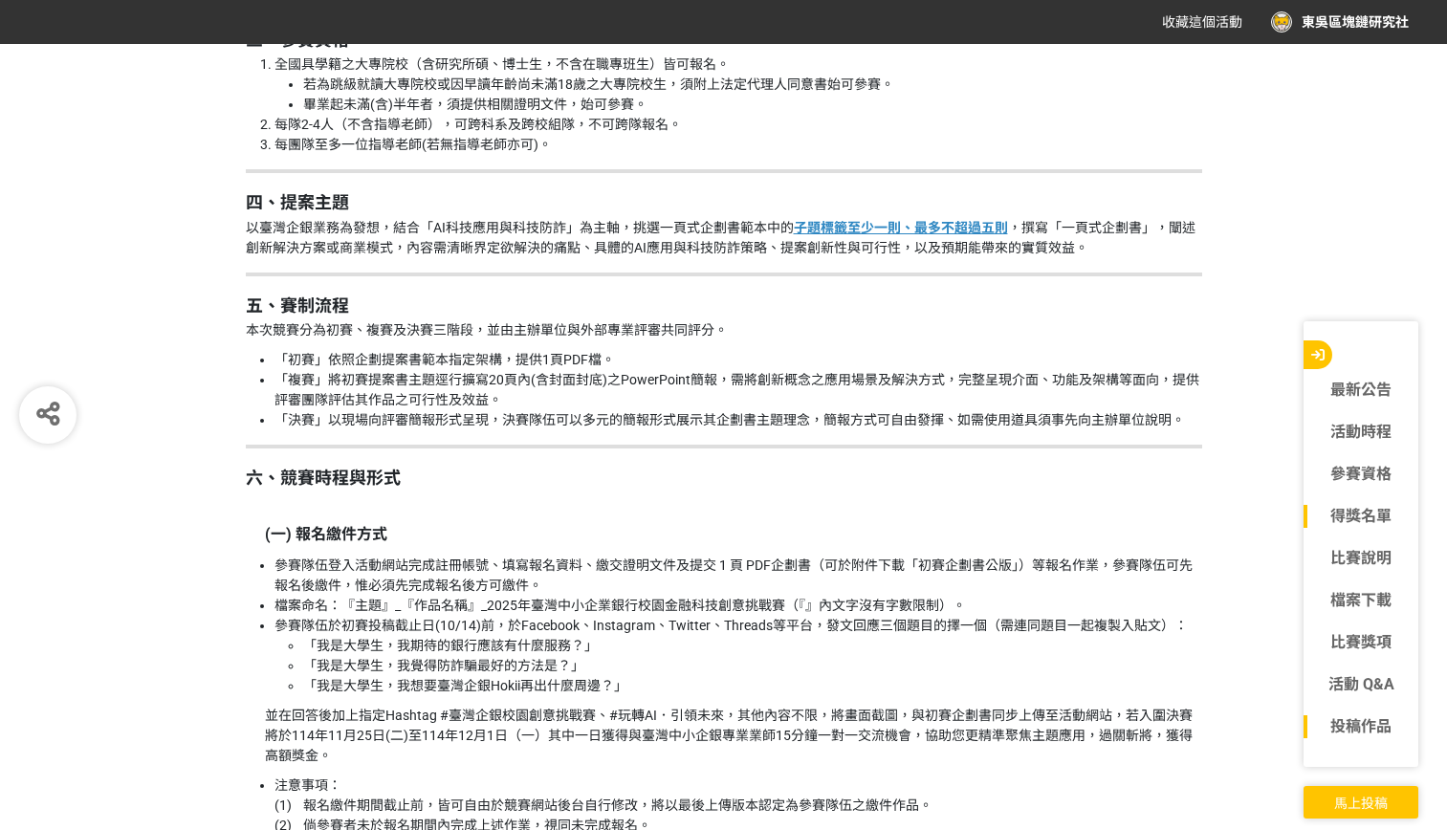
click at [1355, 724] on link "投稿作品" at bounding box center [1361, 727] width 115 height 23
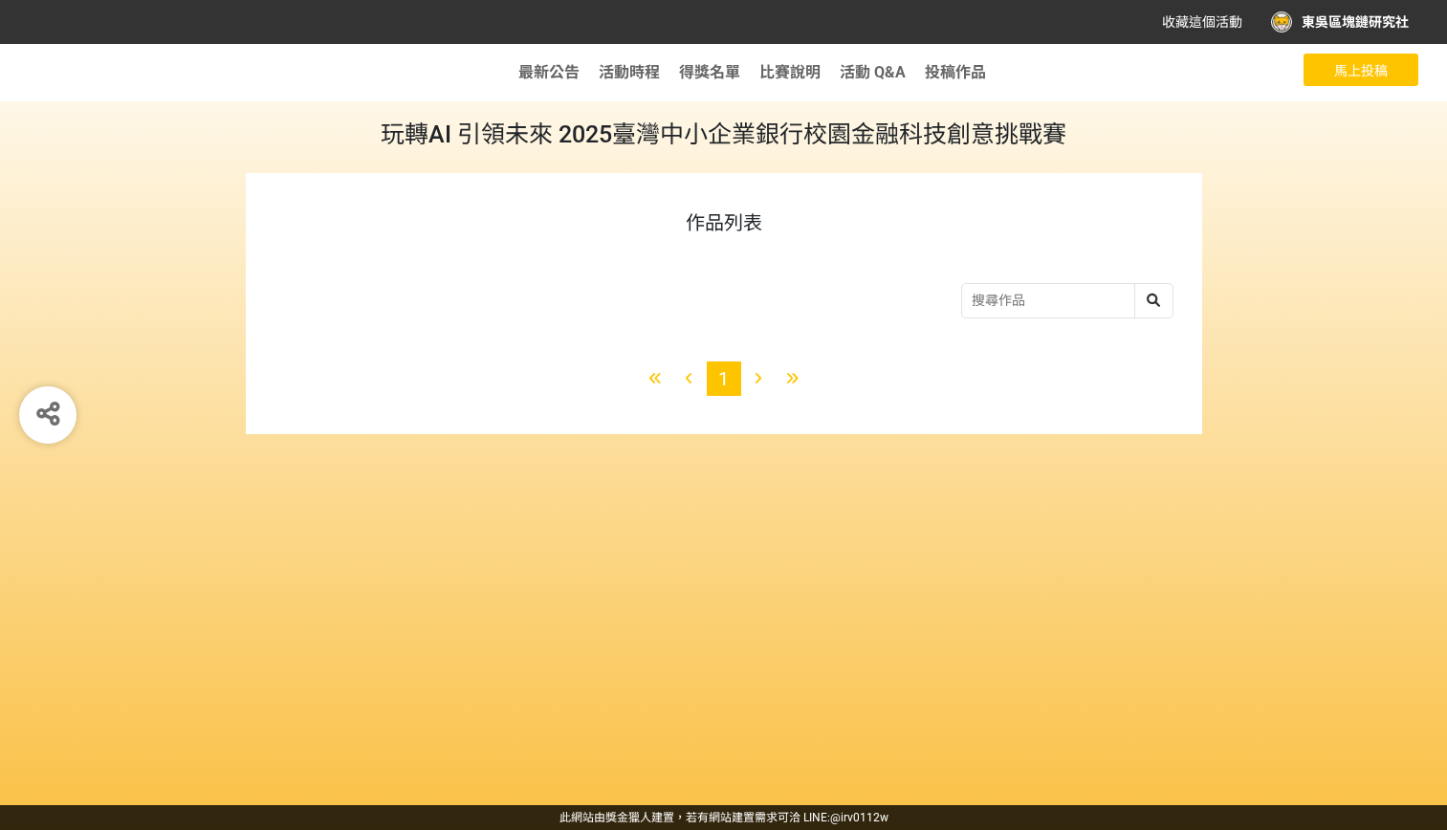
click at [768, 377] on div at bounding box center [758, 379] width 34 height 34
click at [941, 77] on span "投稿作品" at bounding box center [955, 72] width 61 height 18
click at [877, 72] on span "活動 Q&A" at bounding box center [873, 72] width 66 height 18
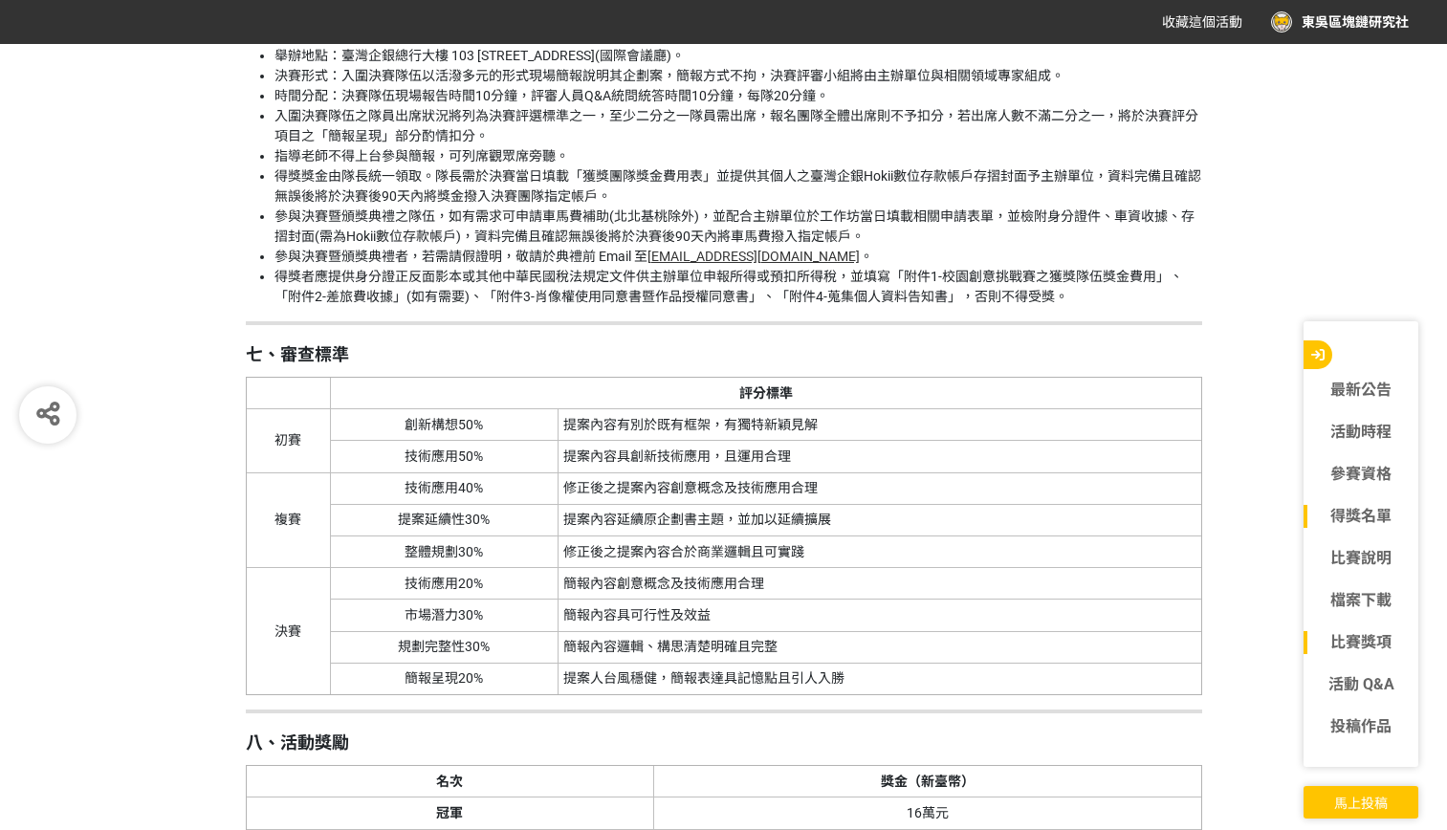
click at [1363, 641] on link "比賽獎項" at bounding box center [1361, 642] width 115 height 23
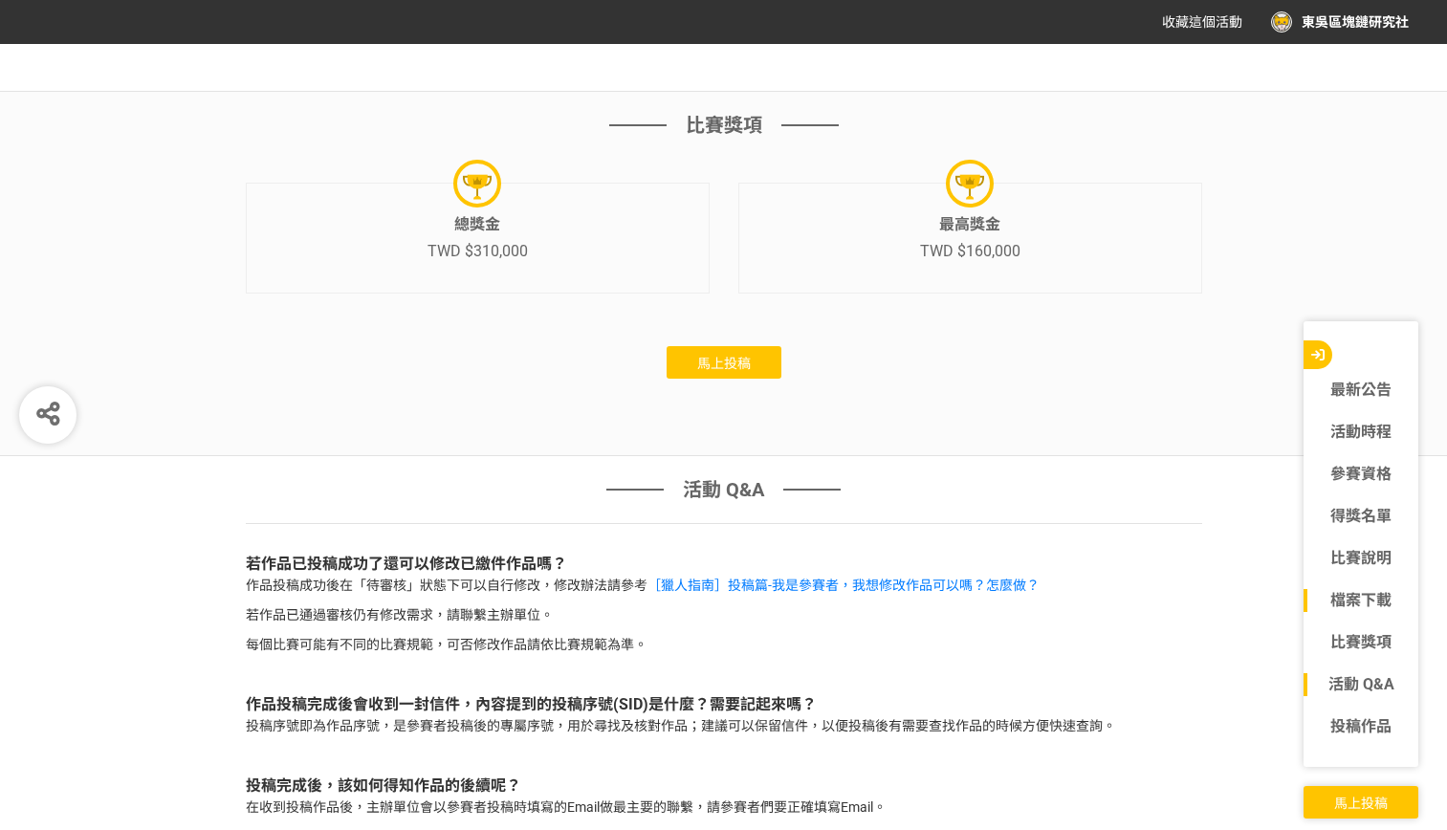
click at [1362, 606] on link "檔案下載" at bounding box center [1361, 600] width 115 height 23
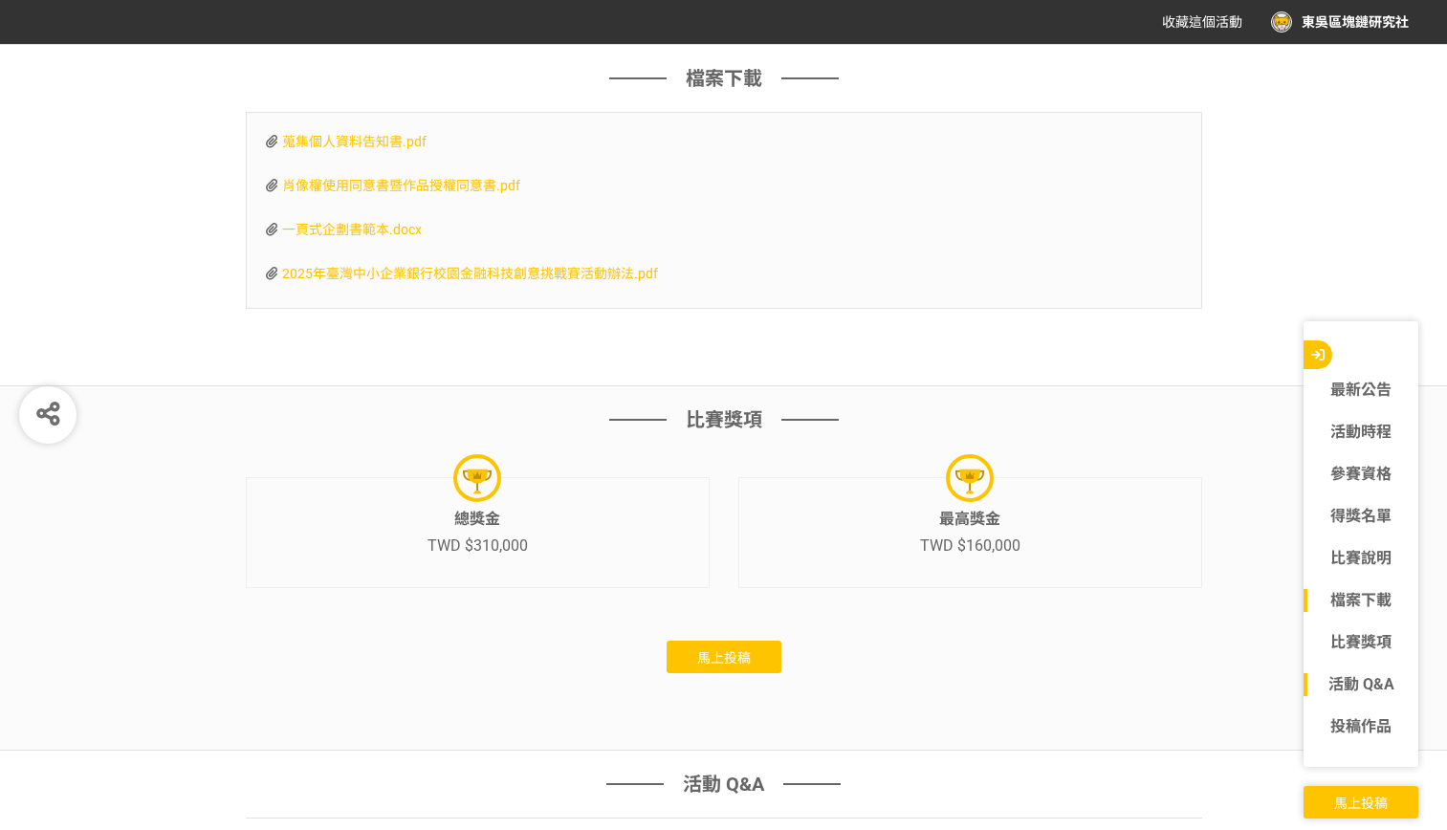
scroll to position [5701, 0]
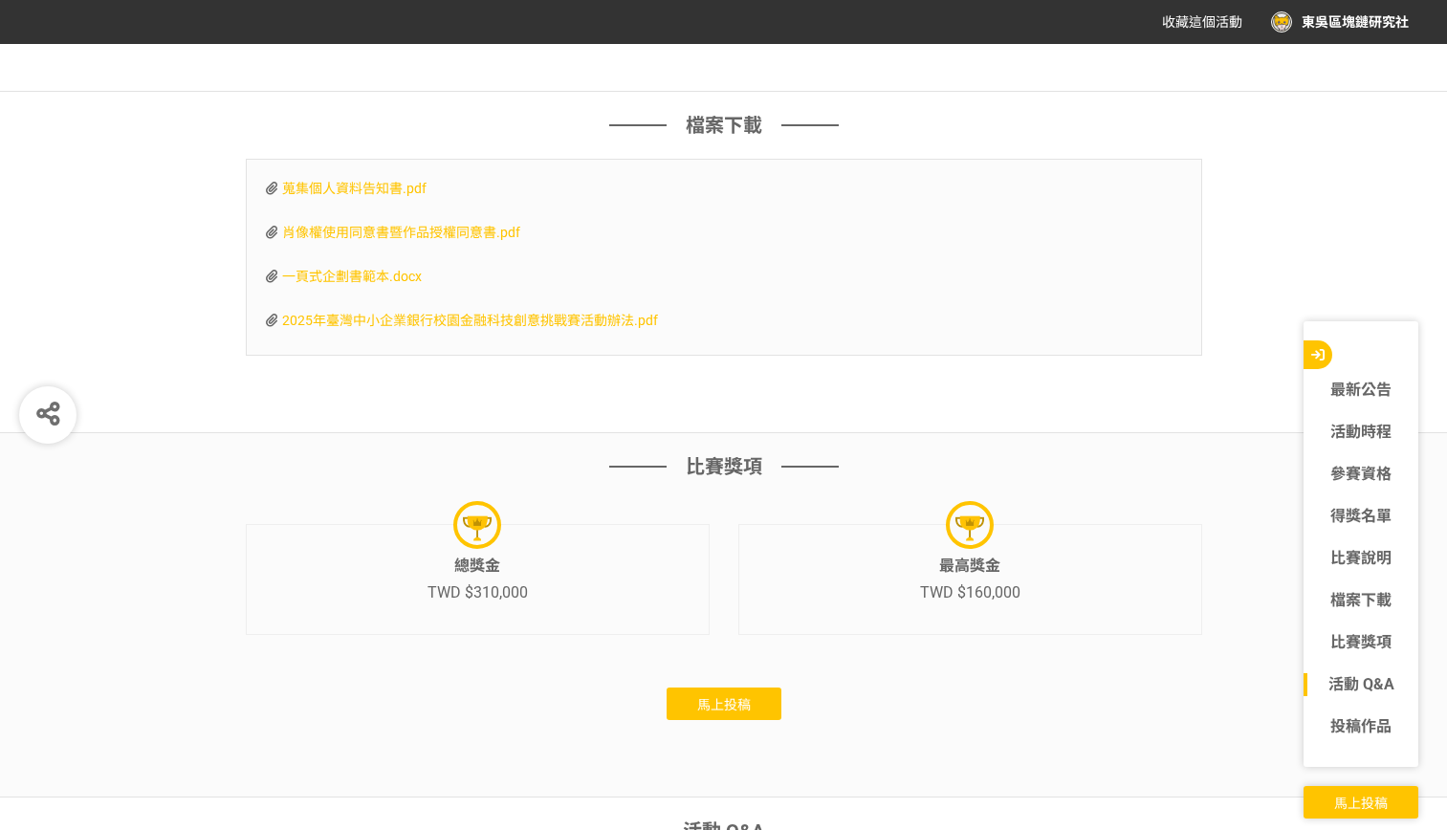
drag, startPoint x: 729, startPoint y: 701, endPoint x: 948, endPoint y: 728, distance: 220.7
click at [996, 730] on div "比賽獎項 總獎金 TWD $310,000 最高獎金 TWD $160,000 馬上投稿" at bounding box center [723, 615] width 1447 height 364
click at [721, 715] on button "馬上投稿" at bounding box center [724, 704] width 115 height 33
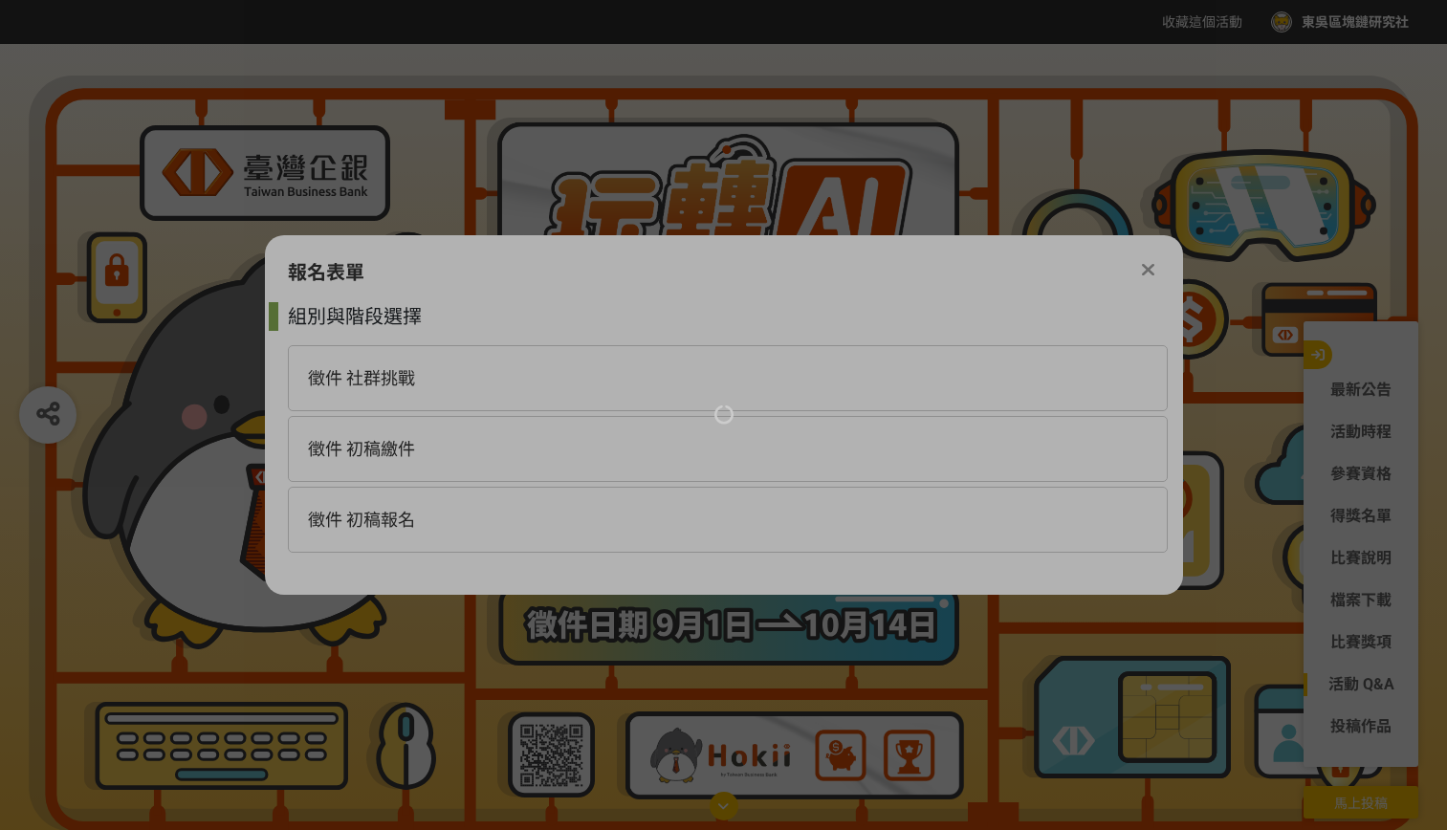
scroll to position [0, 0]
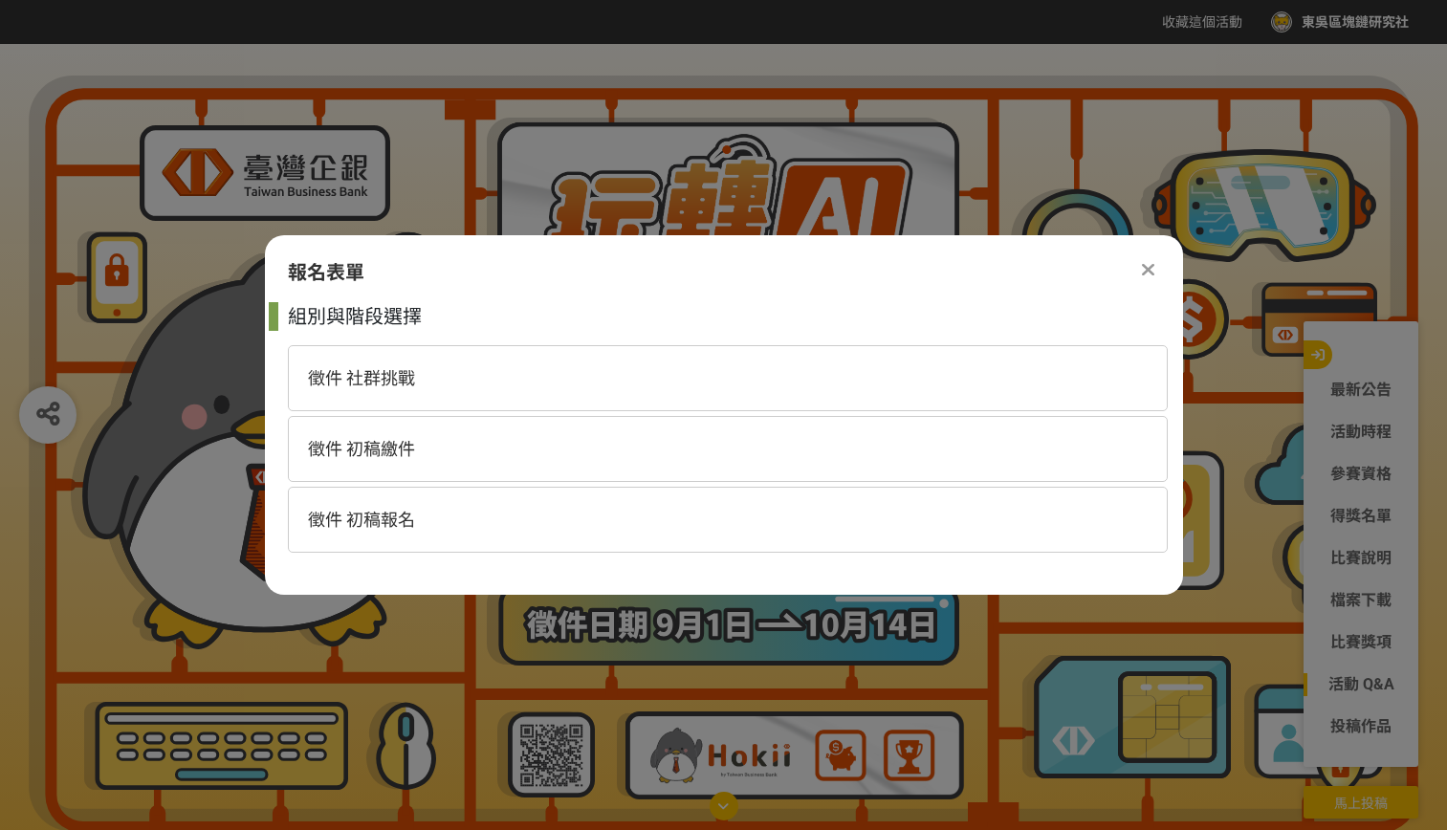
click at [1134, 266] on div "報名表單" at bounding box center [724, 272] width 872 height 29
click at [1144, 264] on icon at bounding box center [1148, 269] width 12 height 19
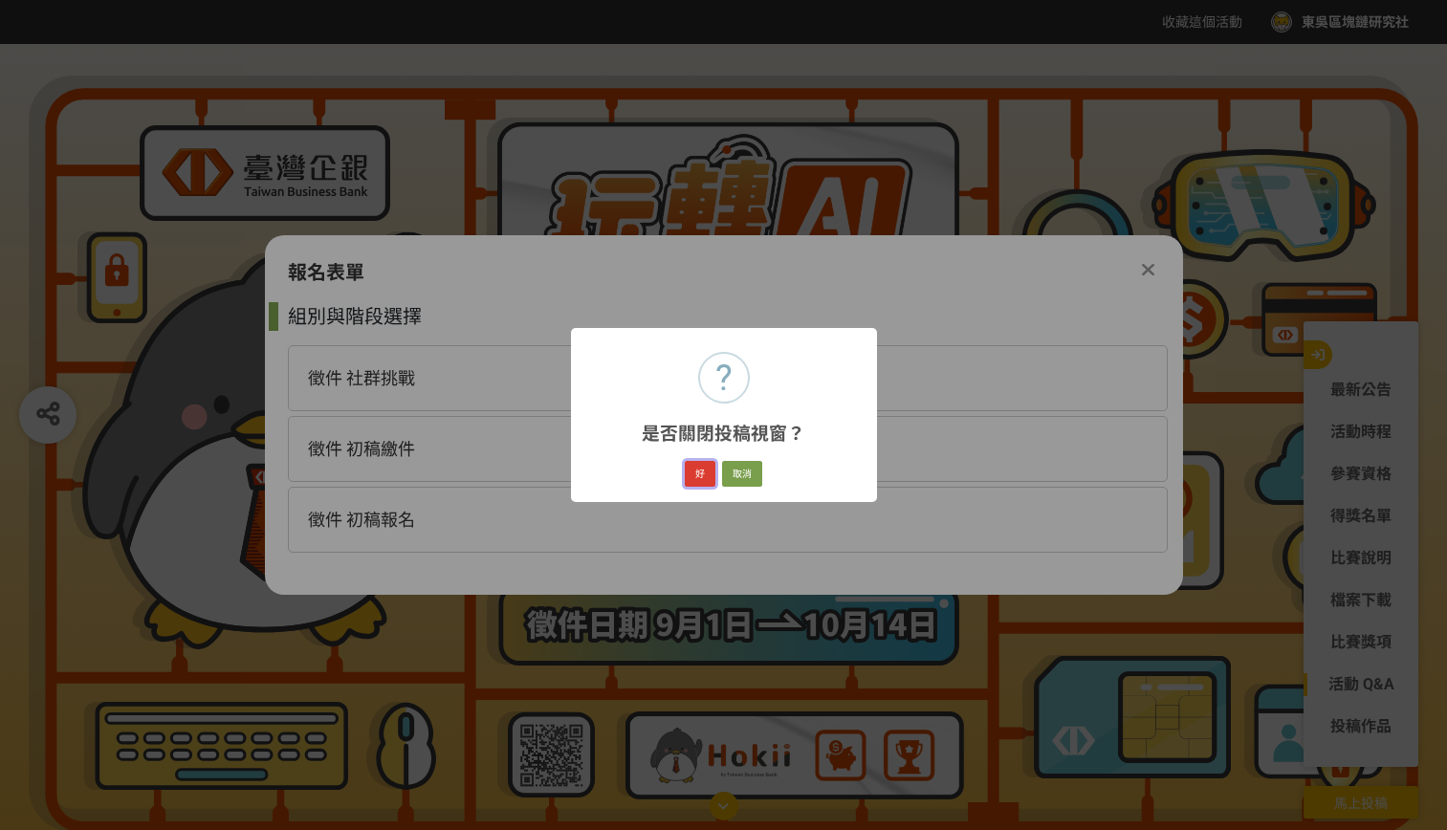
click at [707, 474] on button "好" at bounding box center [700, 474] width 31 height 27
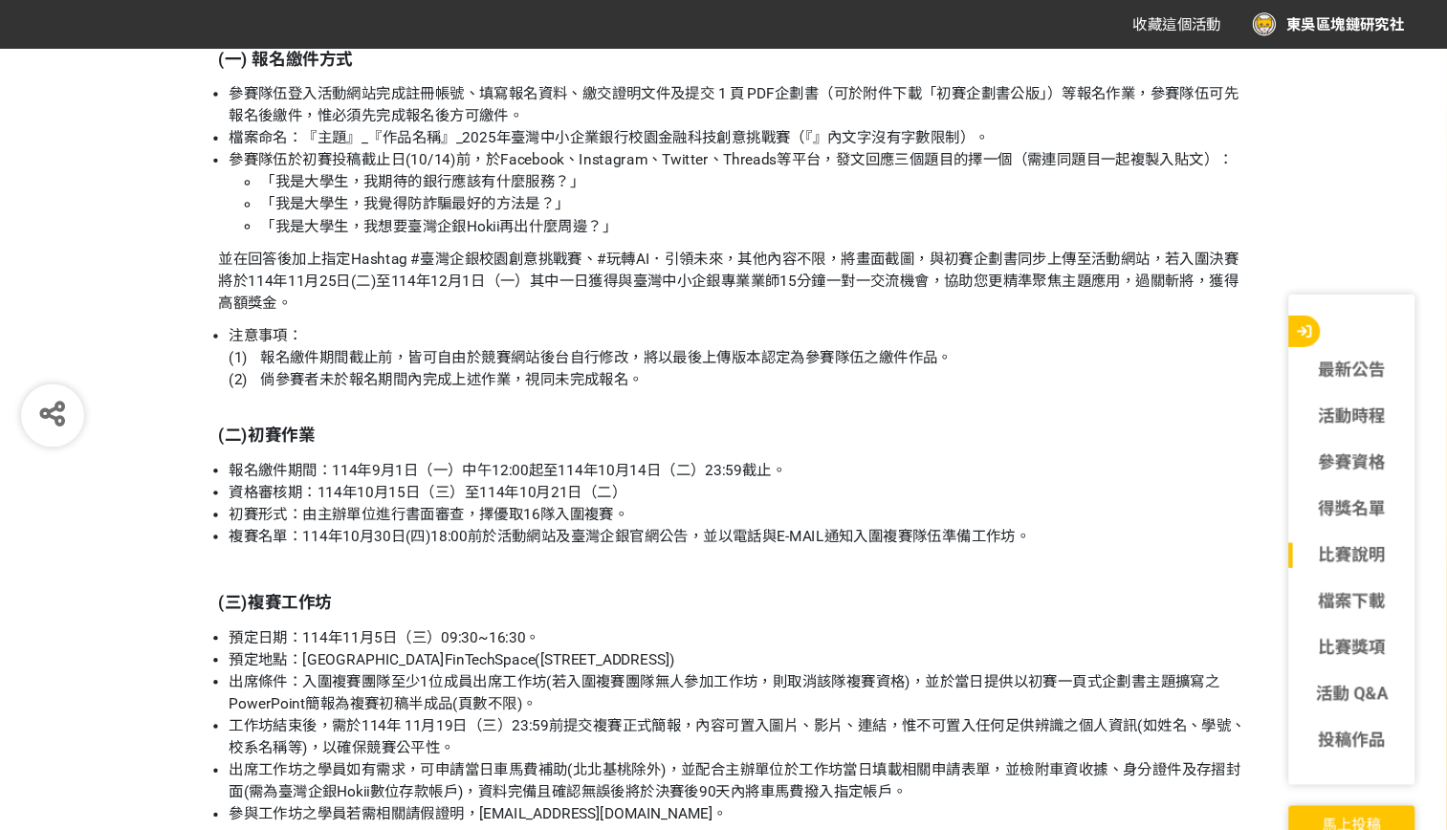
scroll to position [2548, 0]
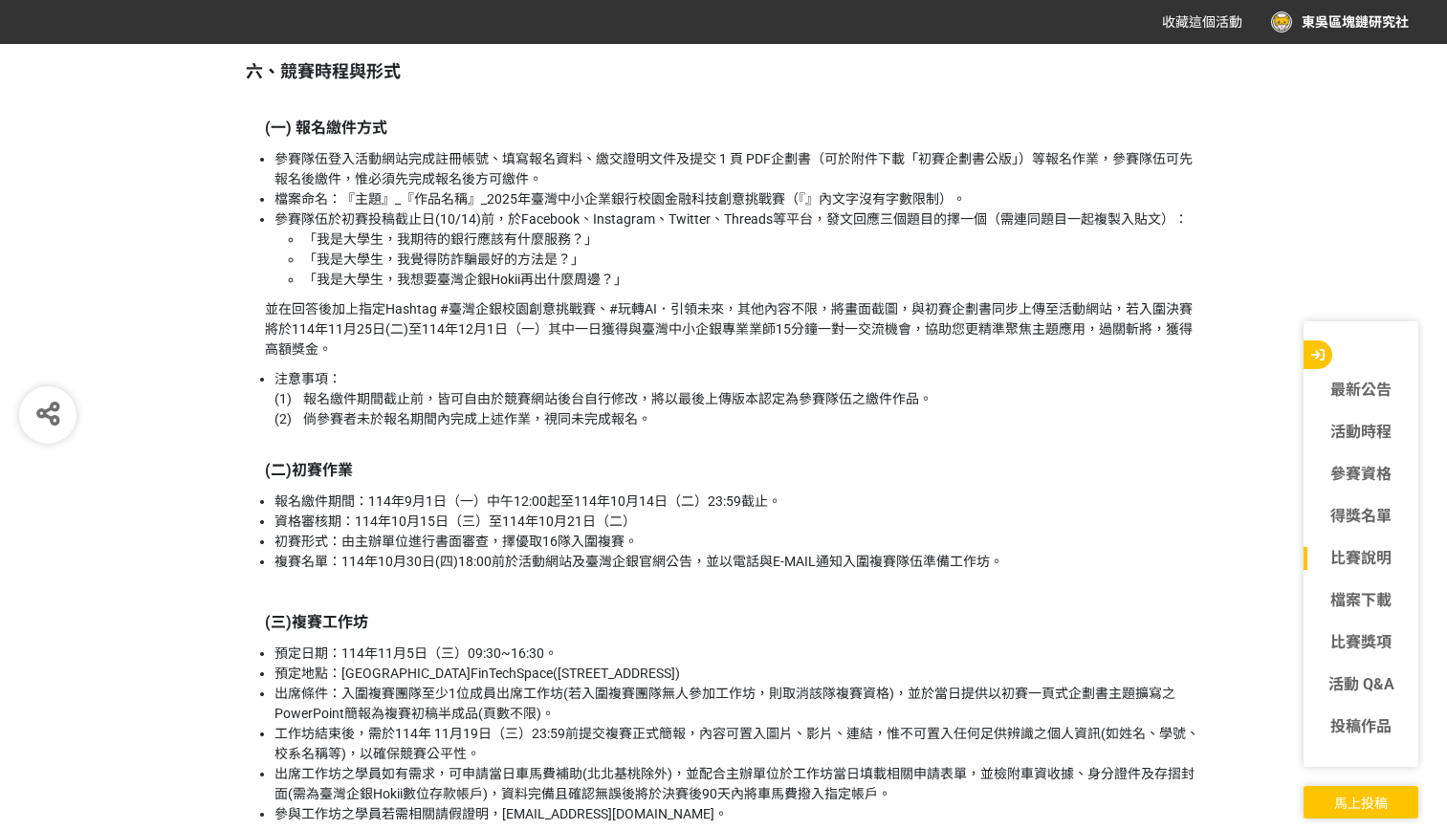
click at [844, 408] on li "注意事項： (1) 報名繳件期間截止前，皆可自由於競賽網站後台自行修改，將以最後上傳版本認定為參賽隊伍之繳件作品。 (2) 倘參賽者未於報名期間內完成上述作業…" at bounding box center [739, 399] width 928 height 60
drag, startPoint x: 1143, startPoint y: 324, endPoint x: 1151, endPoint y: 518, distance: 193.4
click at [1143, 324] on p "並在回答後加上指定Hashtag #臺灣企銀校園創意挑戰賽、#玩轉AI．引領未來，其他內容不限，將畫面截圖，與初賽企劃書同步上傳至活動網站，若入圍決賽將於11…" at bounding box center [734, 329] width 938 height 60
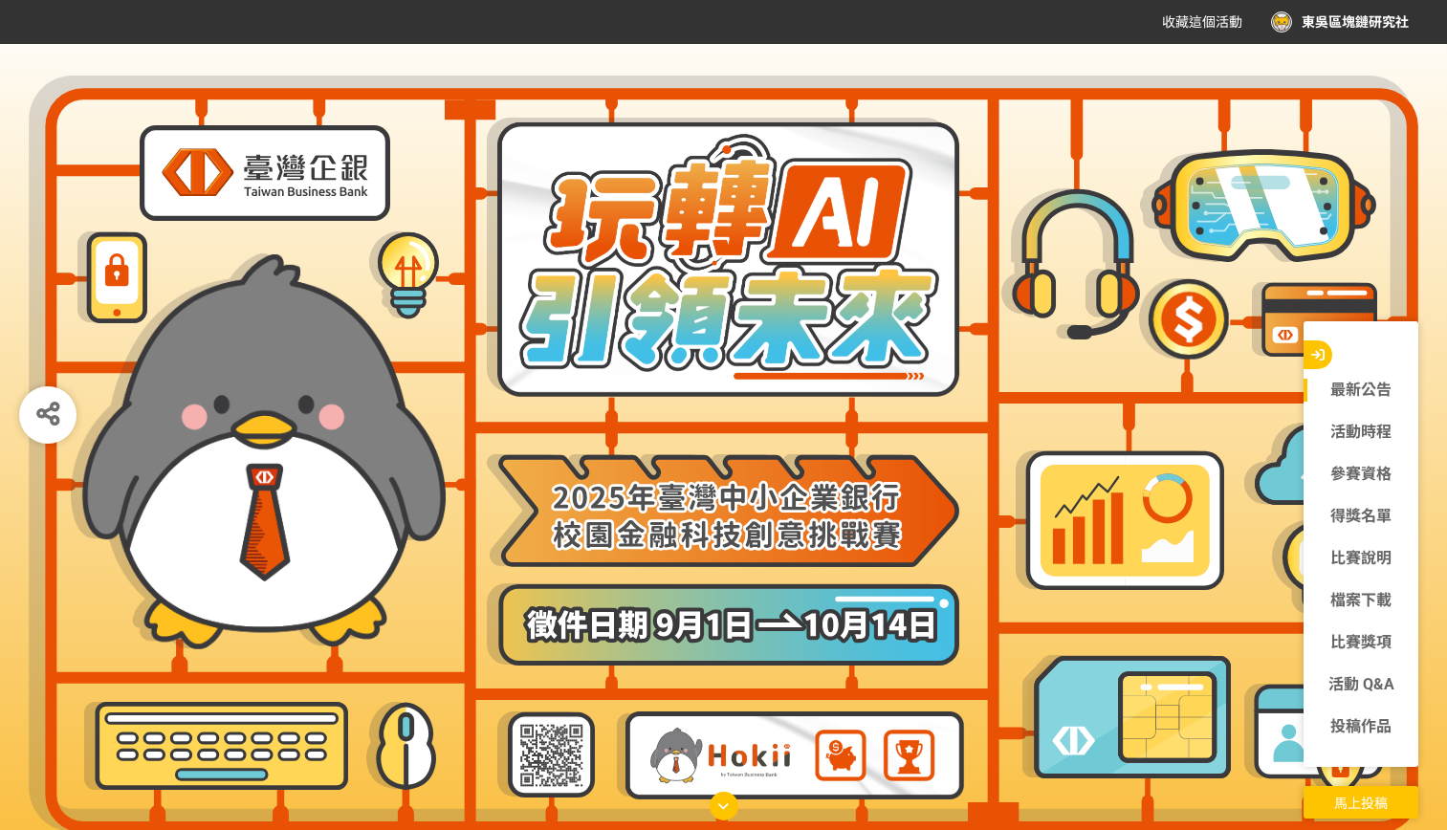
scroll to position [96, 0]
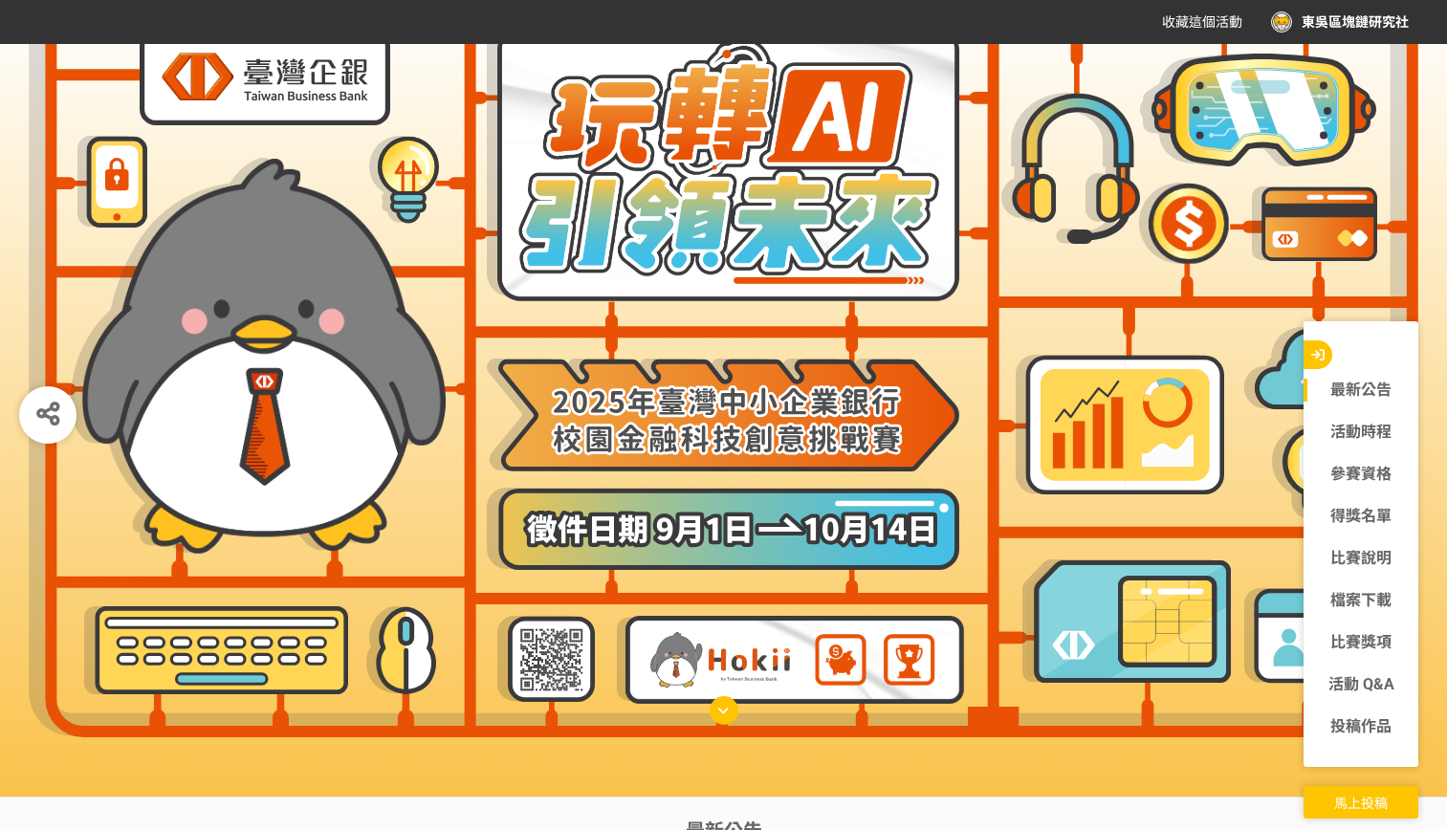
click at [298, 258] on img at bounding box center [258, 356] width 375 height 396
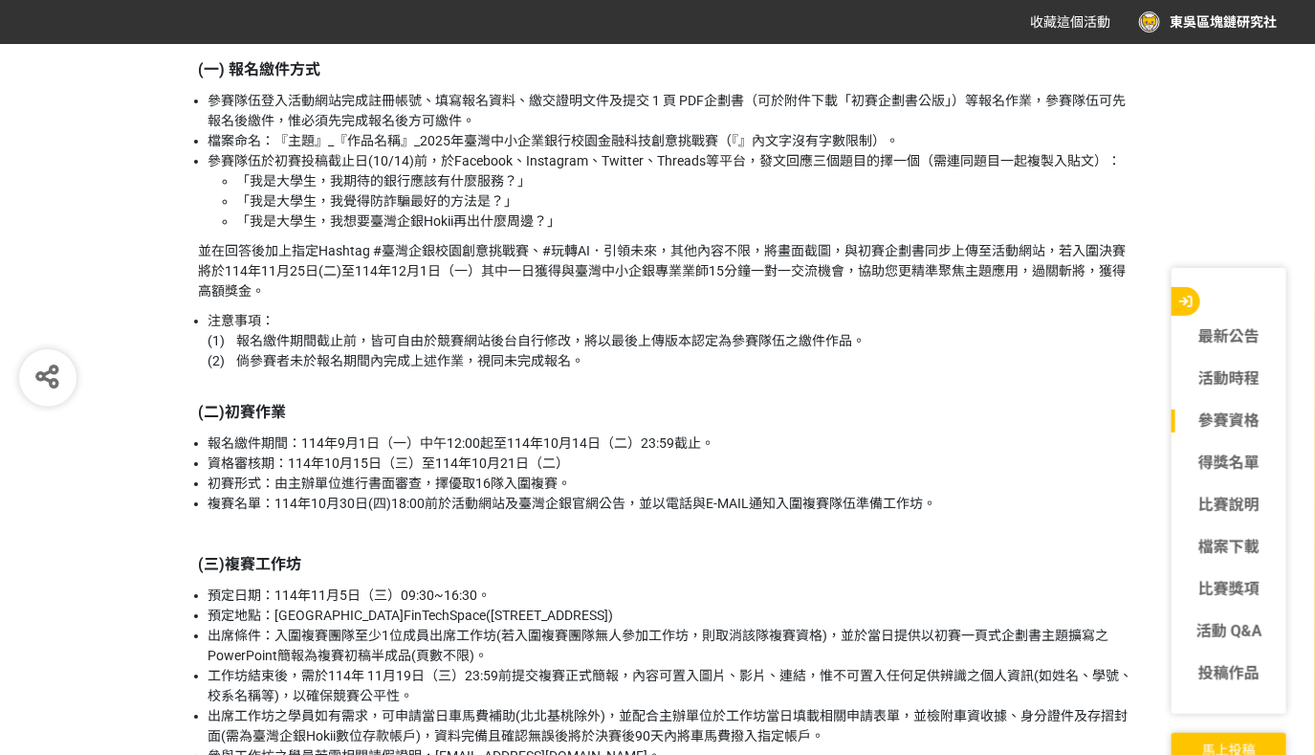
scroll to position [2488, 0]
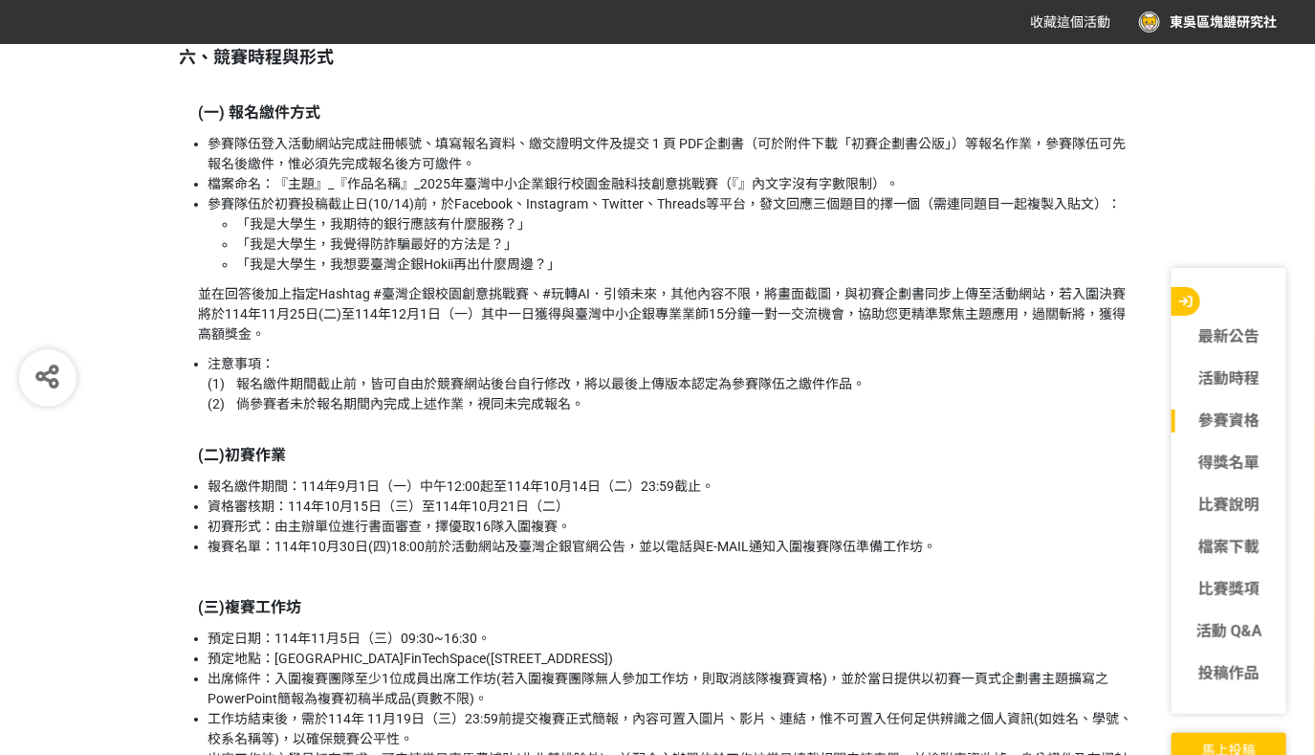
click at [336, 310] on p "並在回答後加上指定Hashtag #臺灣企銀校園創意挑戰賽、#玩轉AI．引領未來，其他內容不限，將畫面截圖，與初賽企劃書同步上傳至活動網站，若入圍決賽將於11…" at bounding box center [668, 314] width 938 height 60
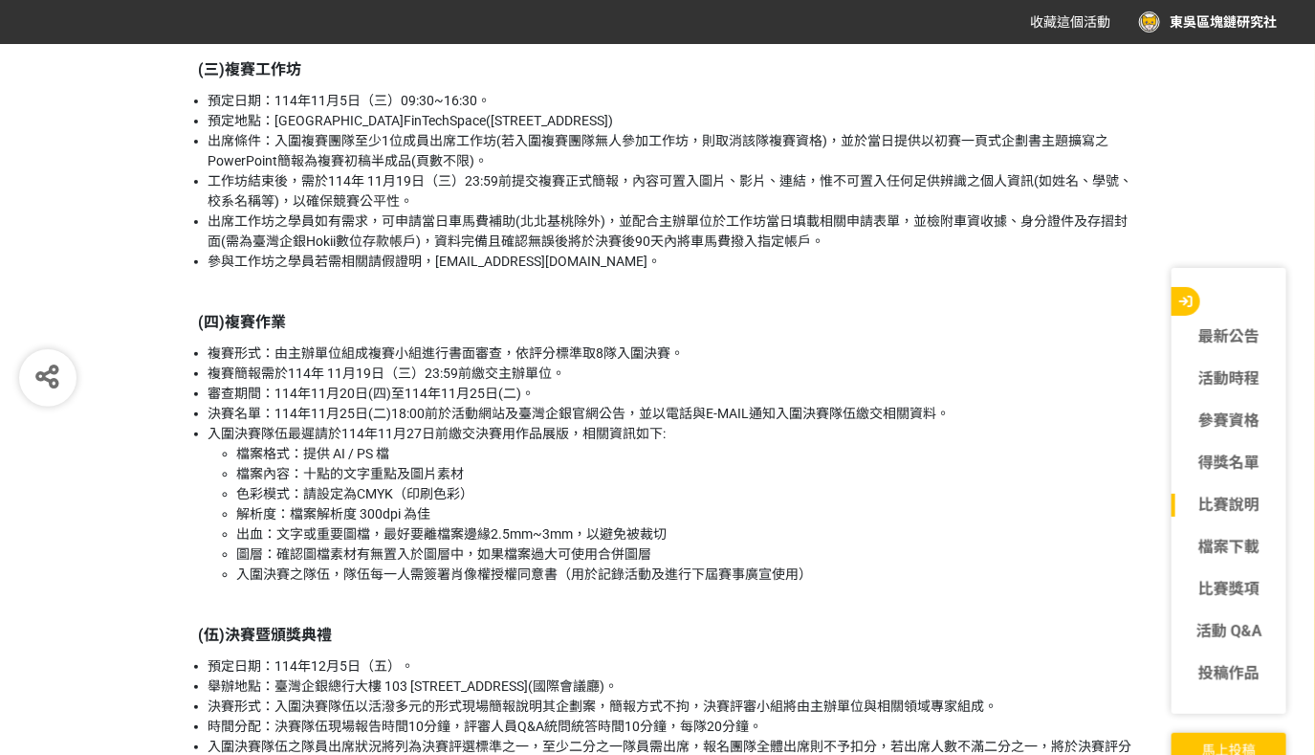
scroll to position [3011, 0]
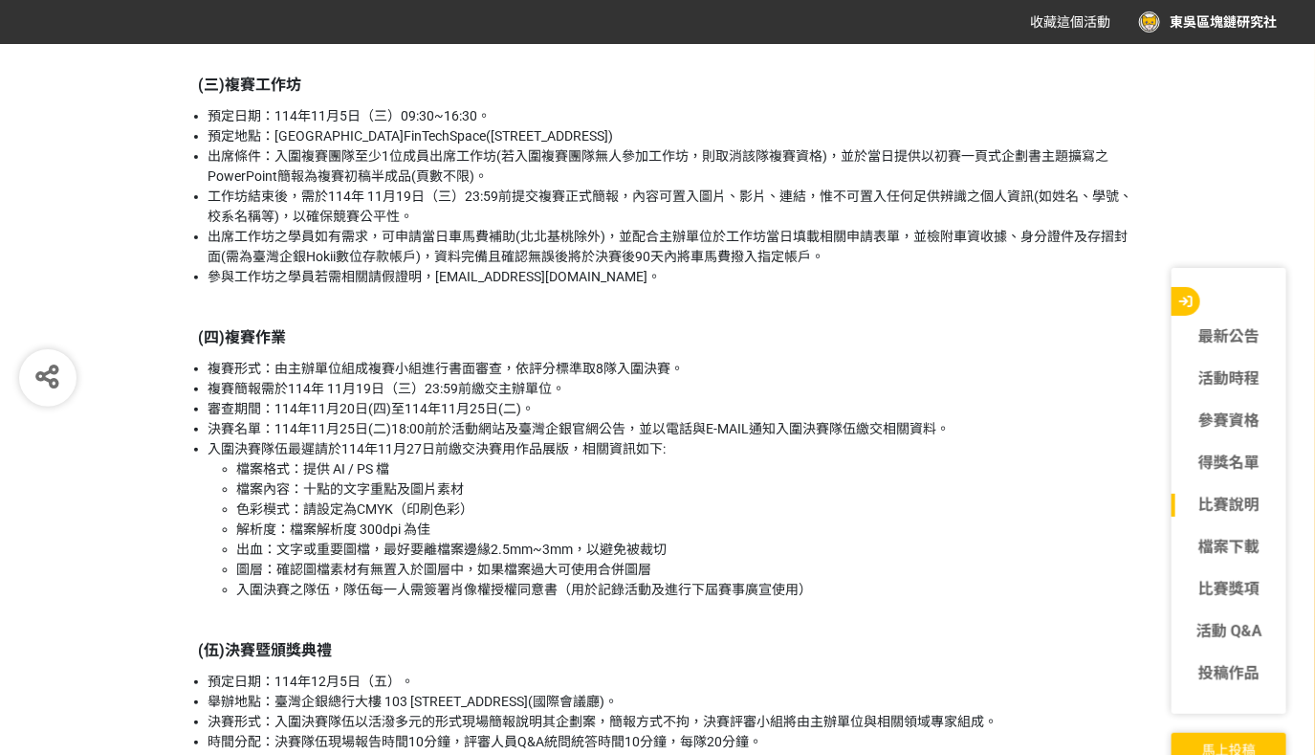
click at [297, 357] on div "一、活動目的 為激發青年學子對金融科技的創新思維與實踐熱情，打造兼具創意與實務的產學交流平台，特舉辦「[DATE]臺灣中小企業銀行校園金融科技創意挑戰賽」。透…" at bounding box center [658, 746] width 957 height 3770
click at [772, 391] on li "複賽簡報需於114年 11月19日（三）23:59前繳交主辦單位。" at bounding box center [673, 389] width 928 height 20
